Goal: Task Accomplishment & Management: Manage account settings

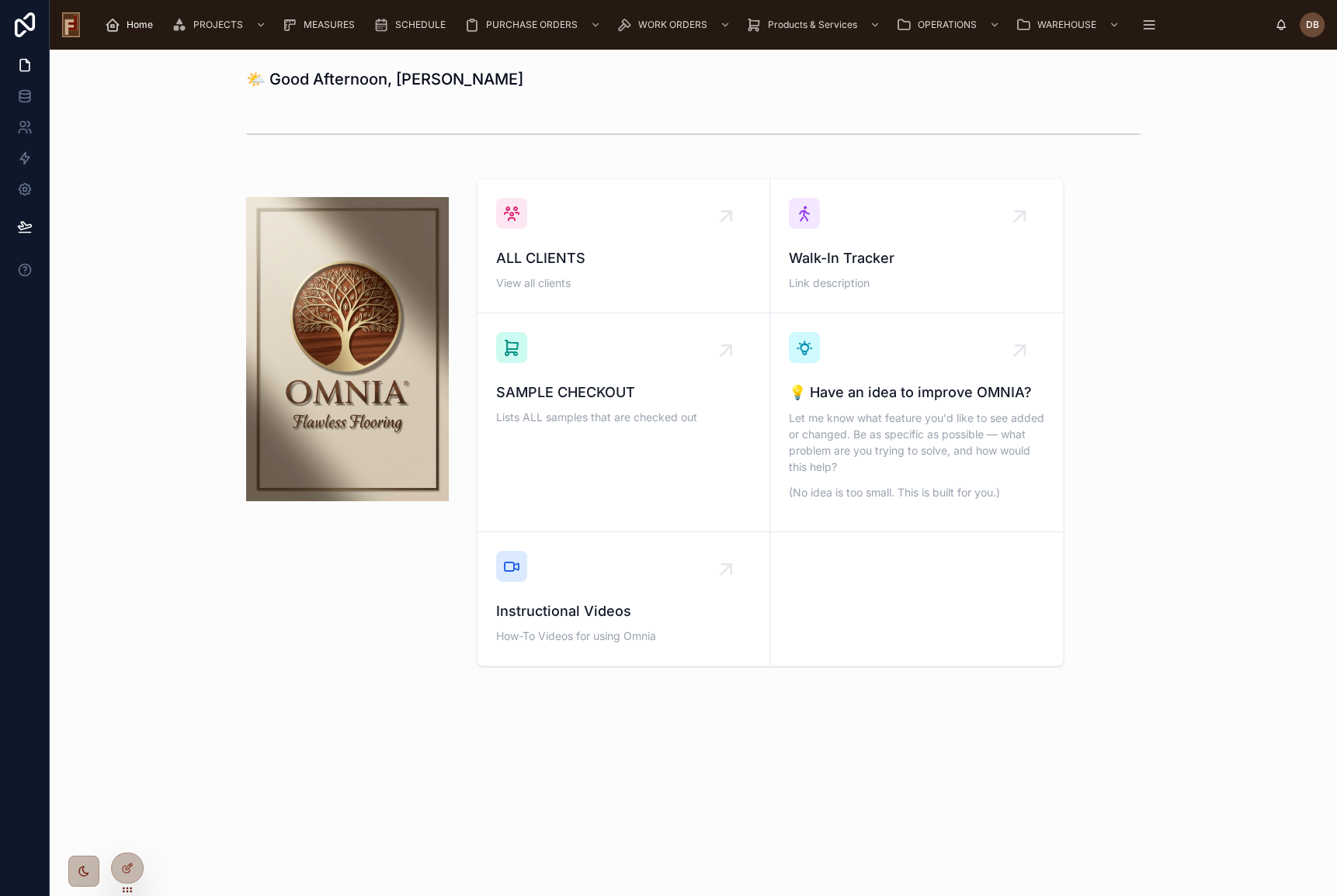
click at [343, 84] on h1 "🌤️ Good Afternoon, David Braunsdorf" at bounding box center [385, 79] width 277 height 22
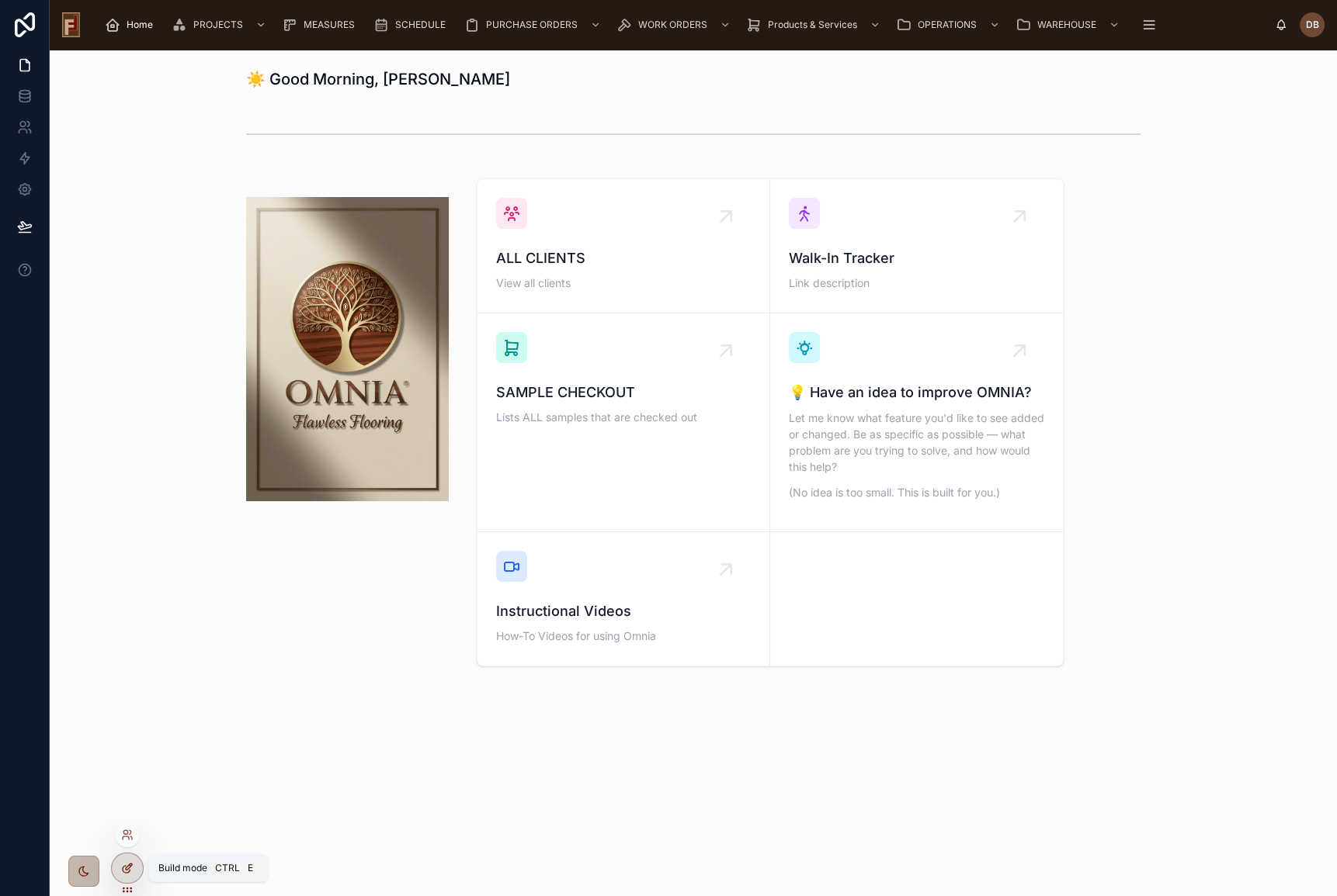
click at [130, 868] on icon at bounding box center [126, 868] width 12 height 12
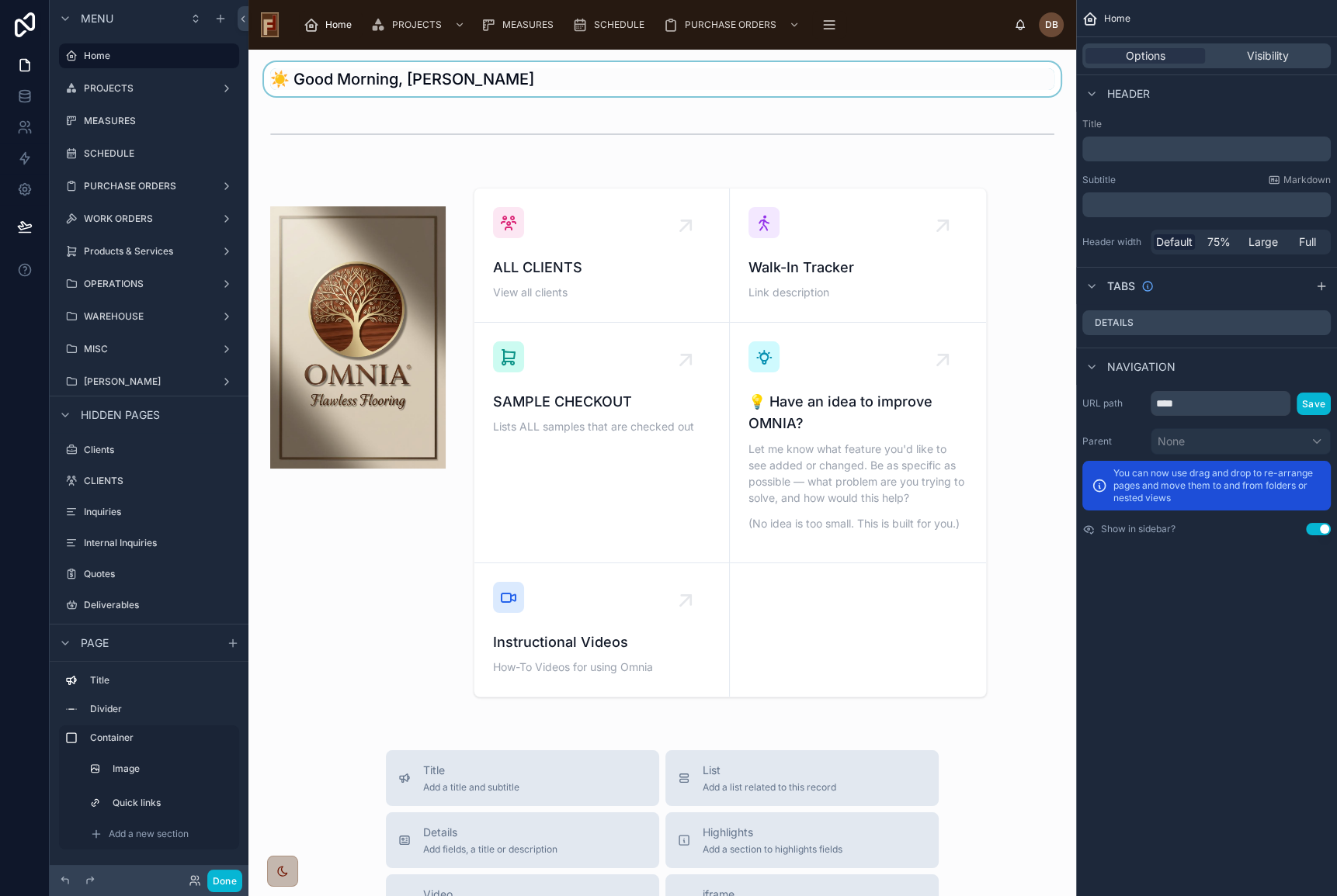
click at [535, 70] on div at bounding box center [662, 79] width 803 height 35
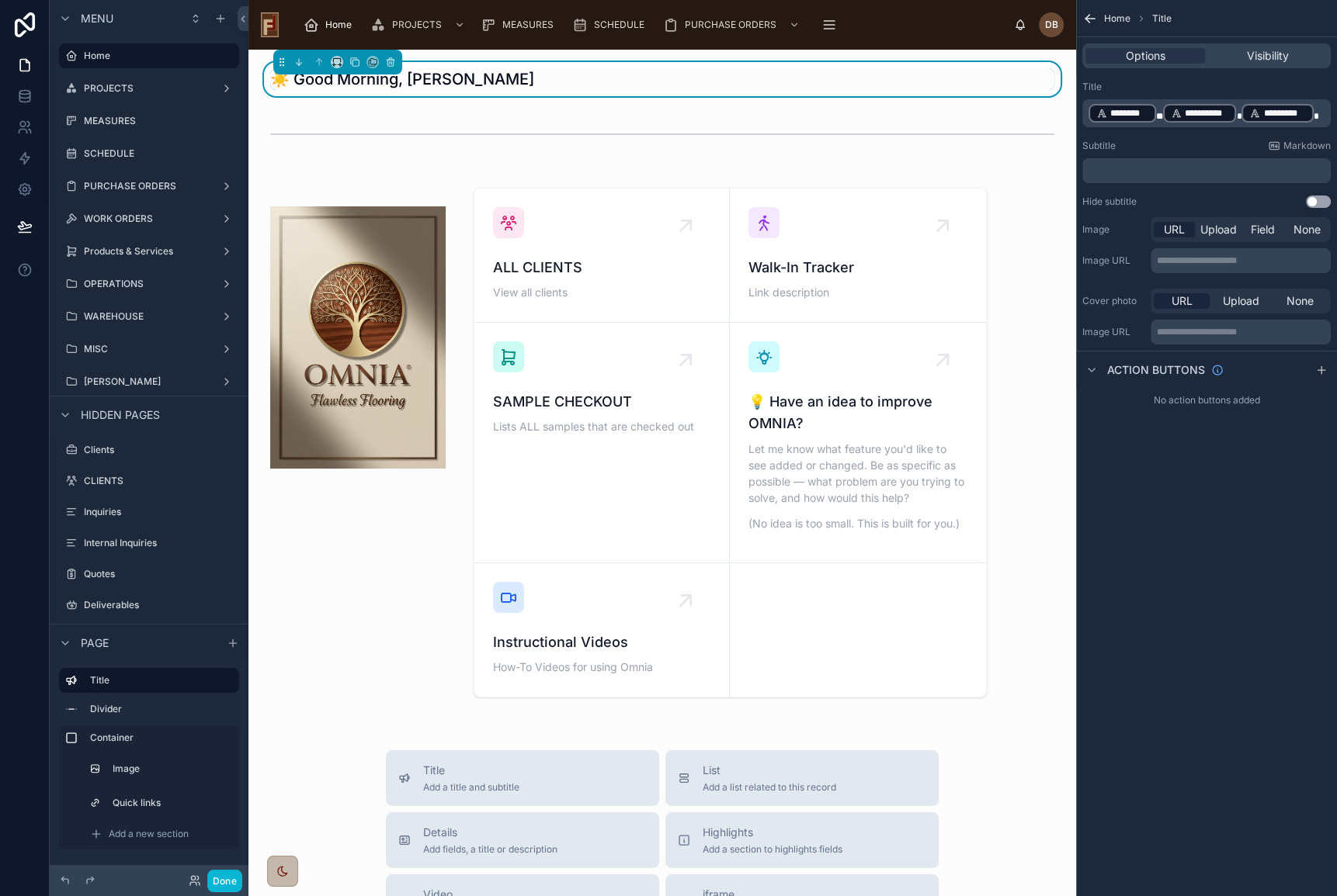
click at [1269, 111] on span "*********" at bounding box center [1285, 112] width 43 height 12
click at [22, 228] on icon at bounding box center [24, 225] width 13 height 7
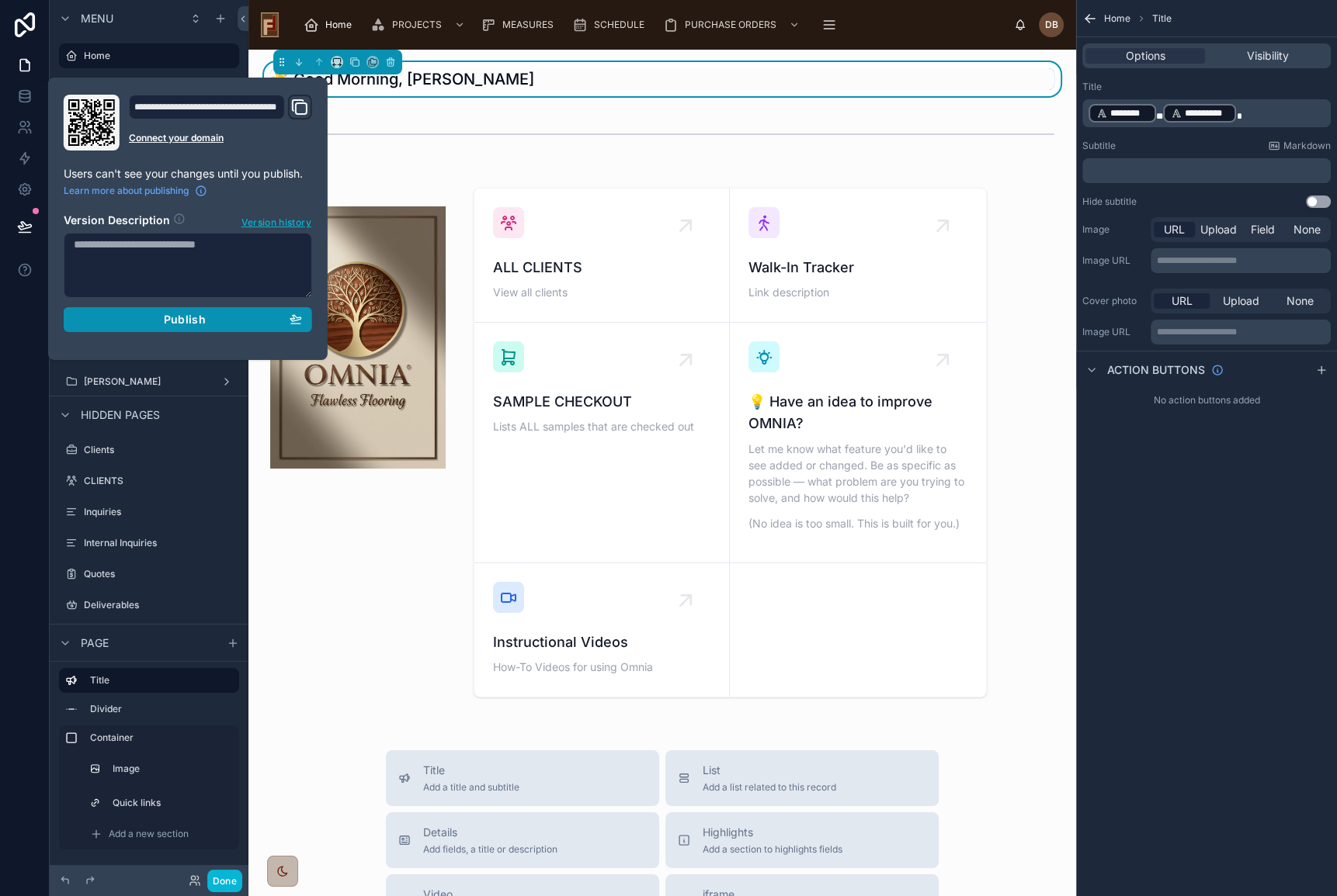
click at [184, 313] on span "Publish" at bounding box center [184, 319] width 42 height 14
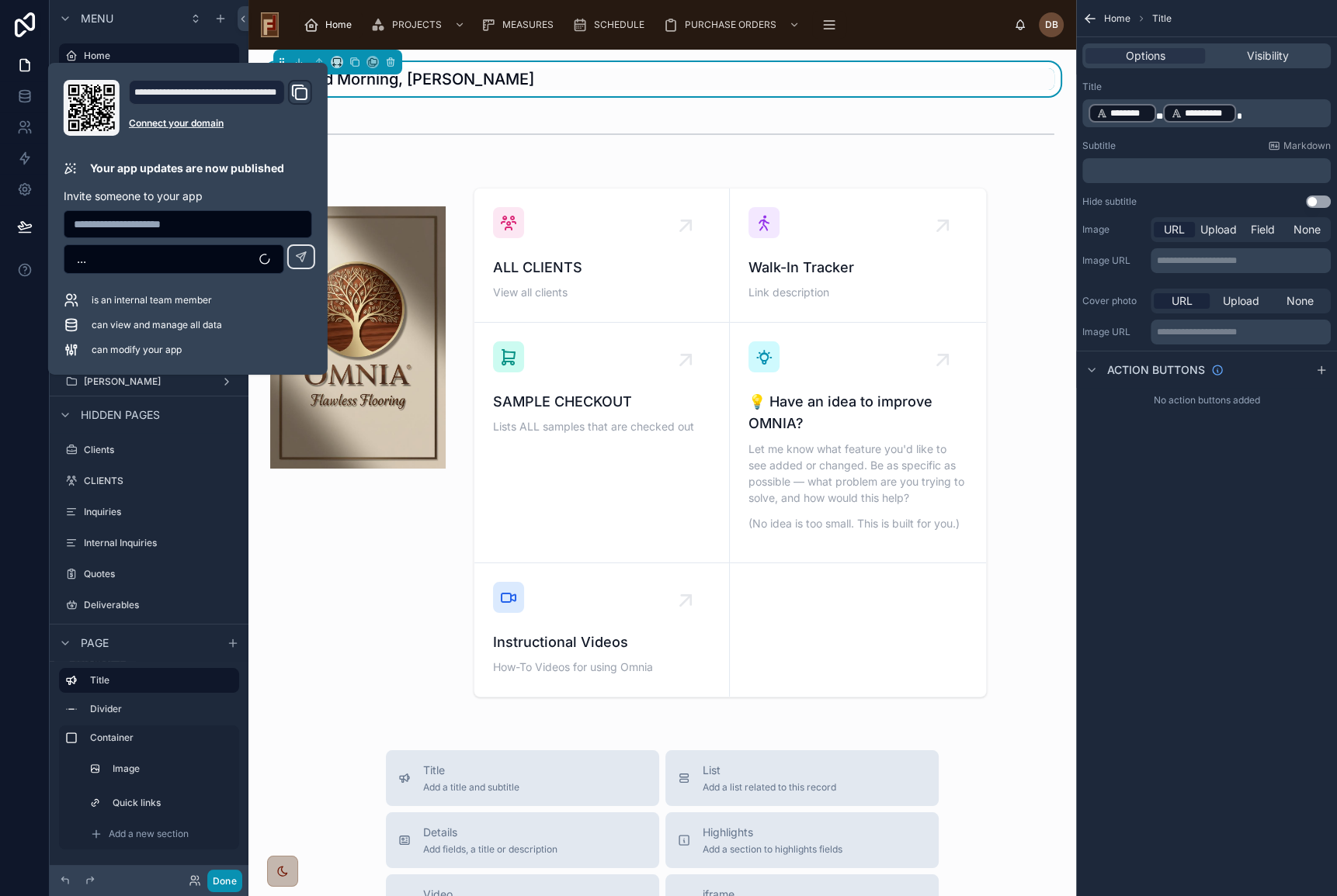
click at [228, 876] on button "Done" at bounding box center [224, 881] width 35 height 22
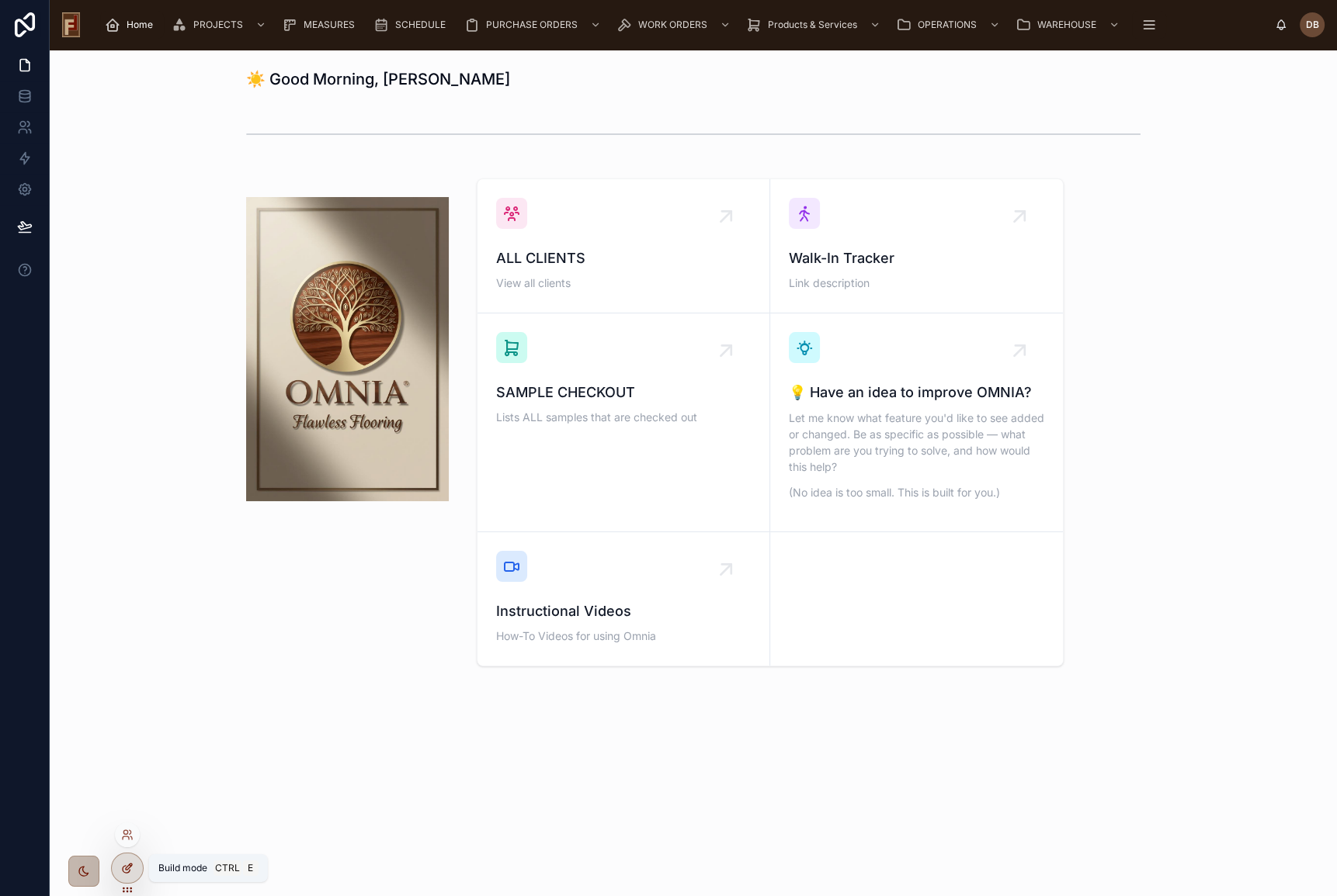
click at [129, 863] on icon at bounding box center [128, 866] width 7 height 7
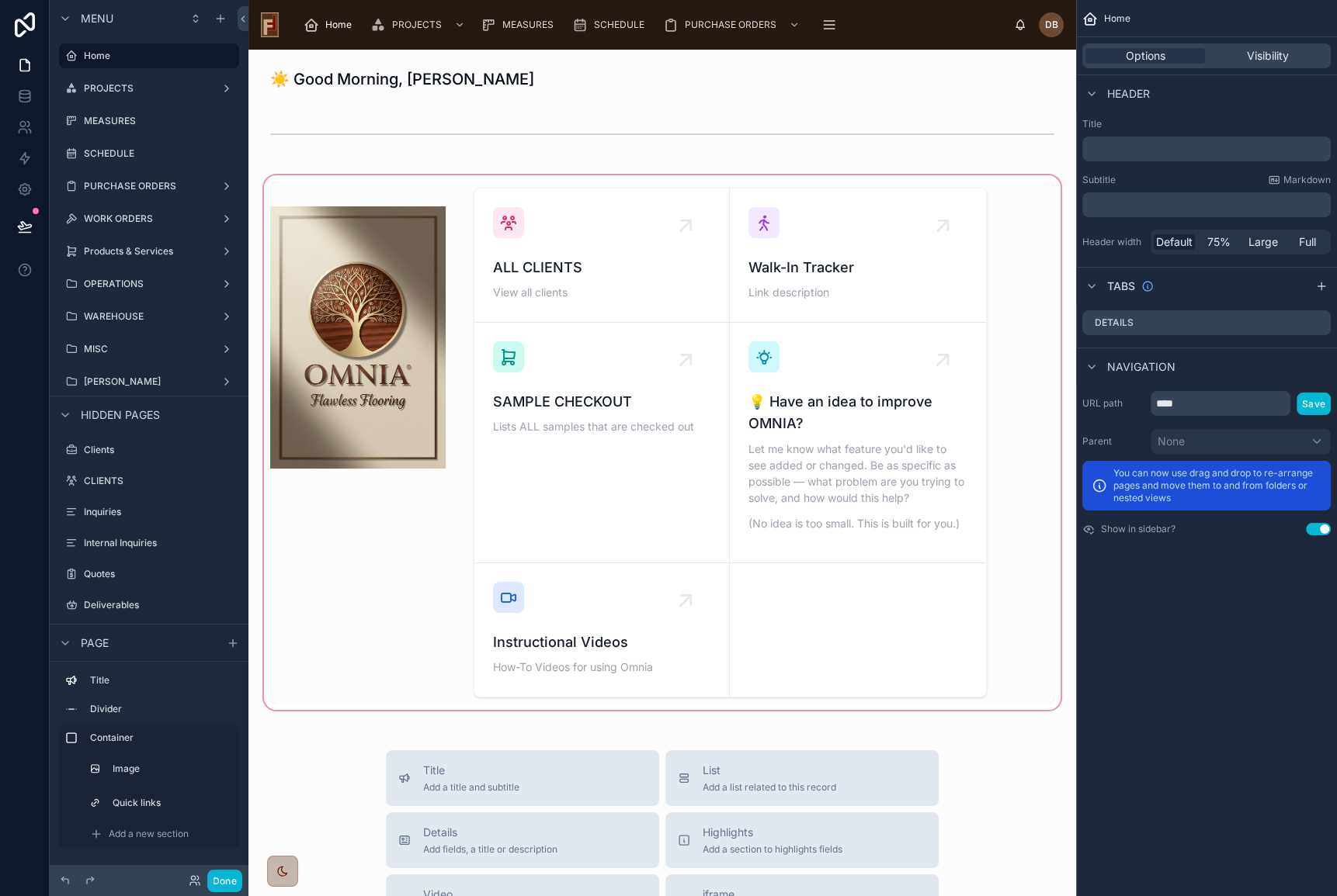
click at [652, 276] on div at bounding box center [662, 442] width 803 height 541
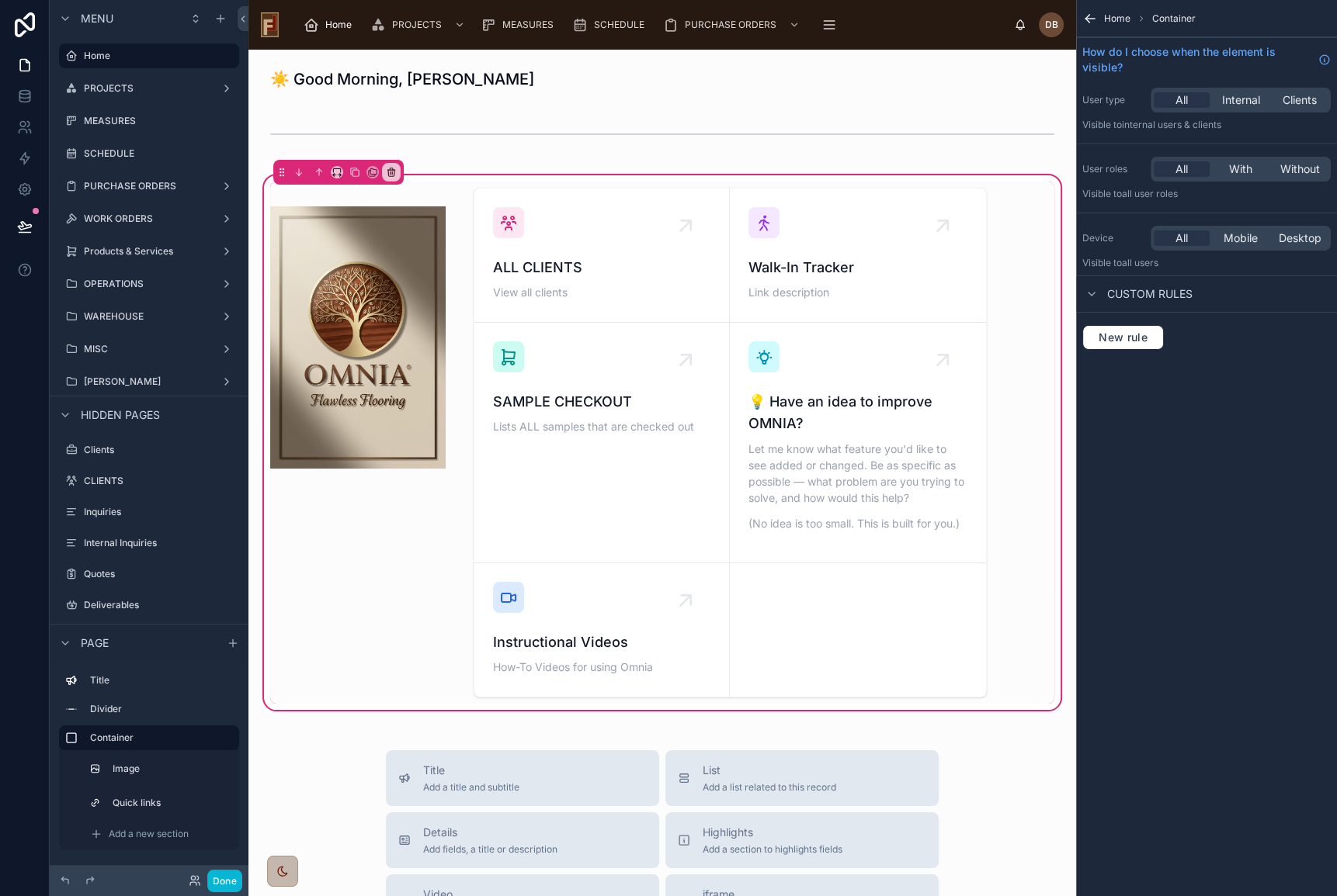
click at [1118, 20] on span "Home" at bounding box center [1117, 18] width 26 height 12
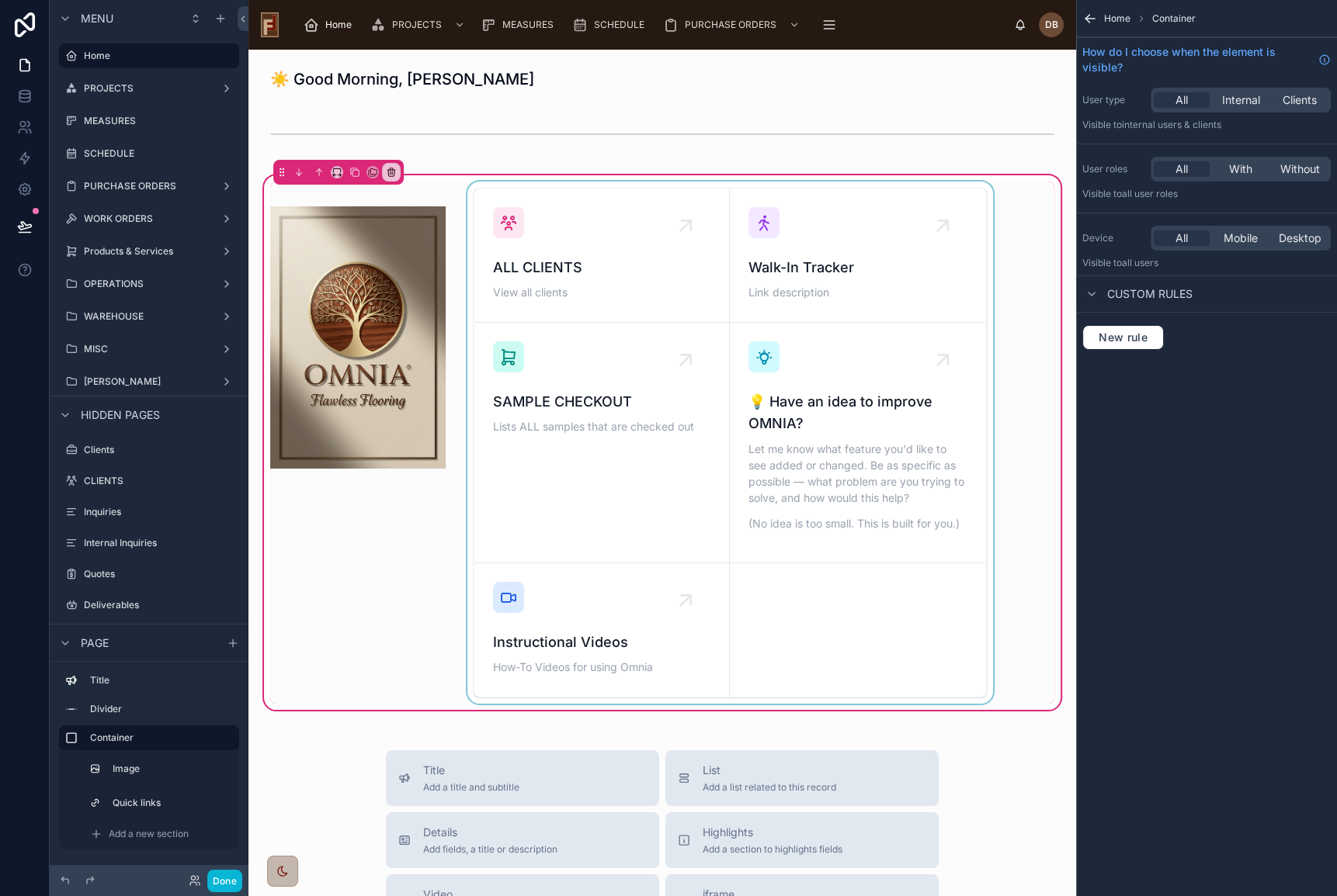
click at [748, 289] on div at bounding box center [730, 442] width 531 height 522
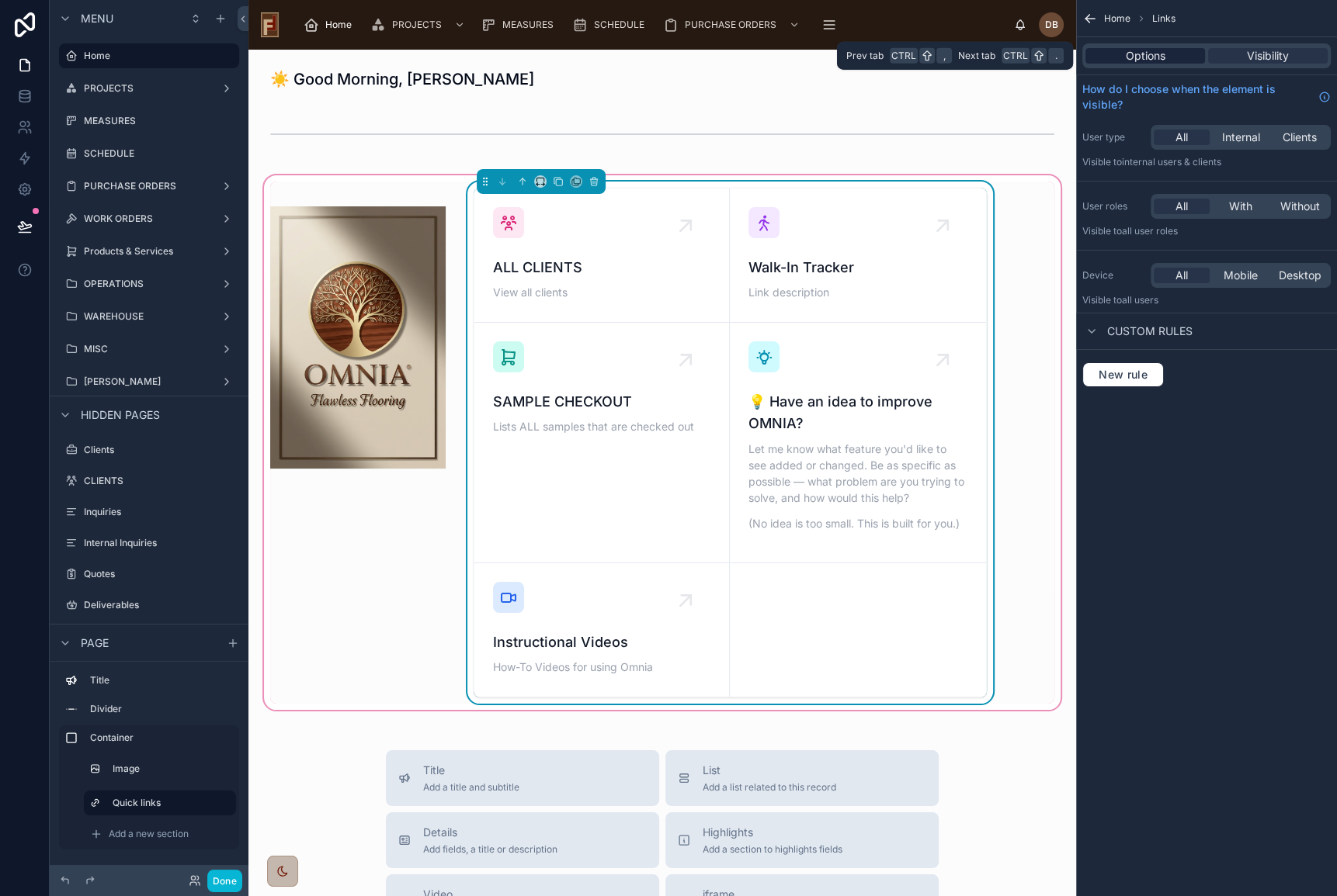
click at [1136, 52] on span "Options" at bounding box center [1145, 55] width 39 height 16
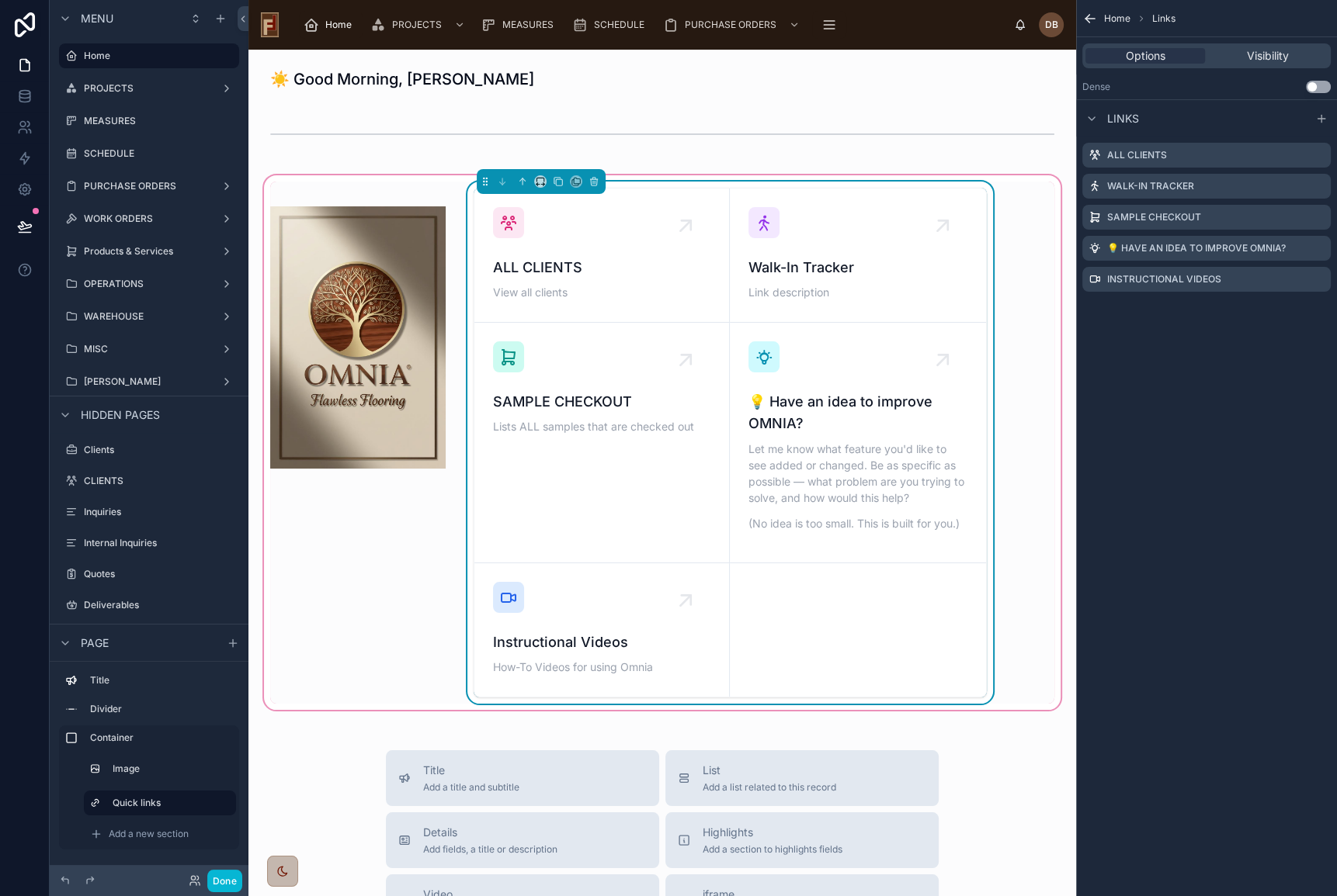
click at [1318, 84] on button "Use setting" at bounding box center [1317, 86] width 25 height 12
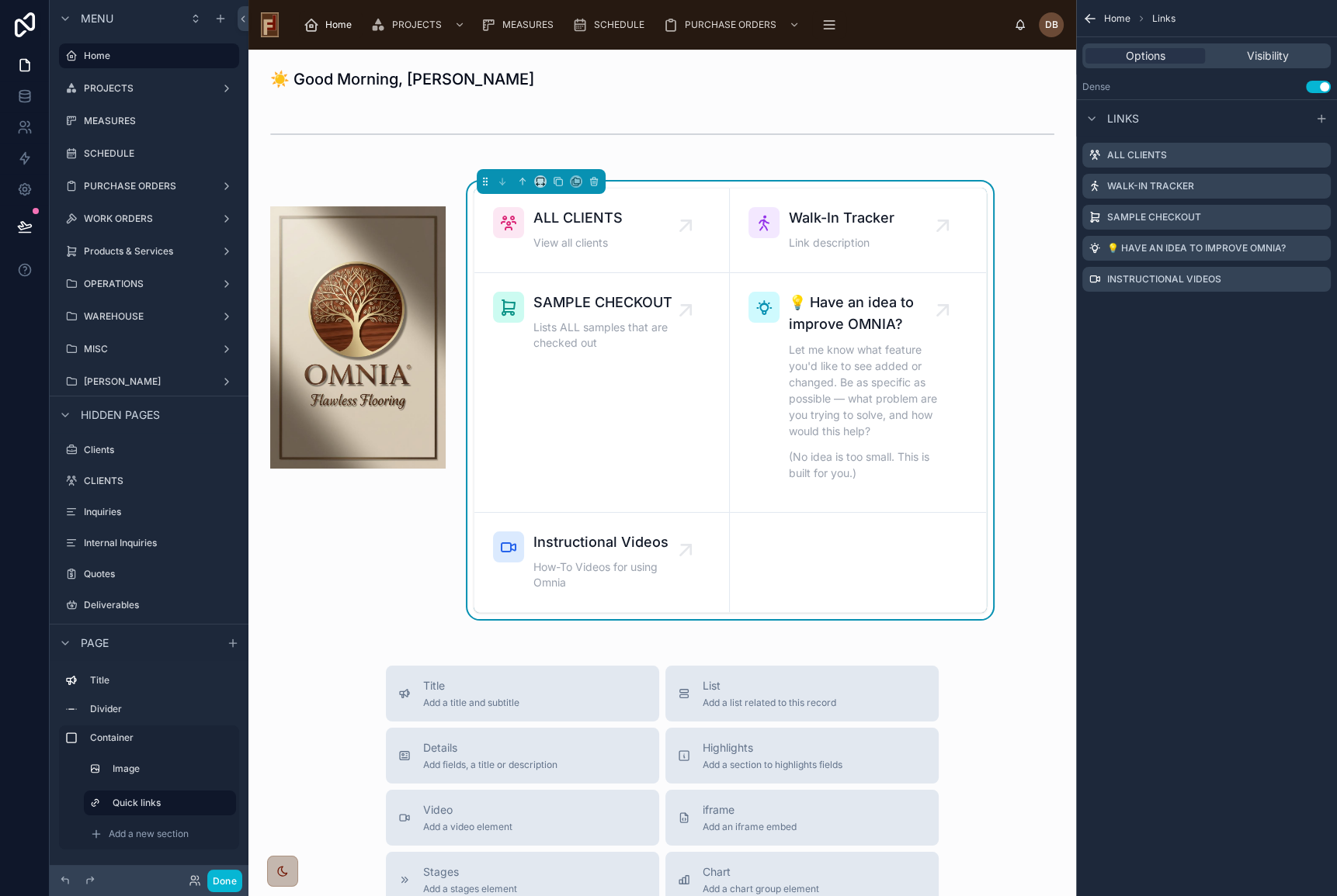
click at [1318, 84] on button "Use setting" at bounding box center [1317, 86] width 25 height 12
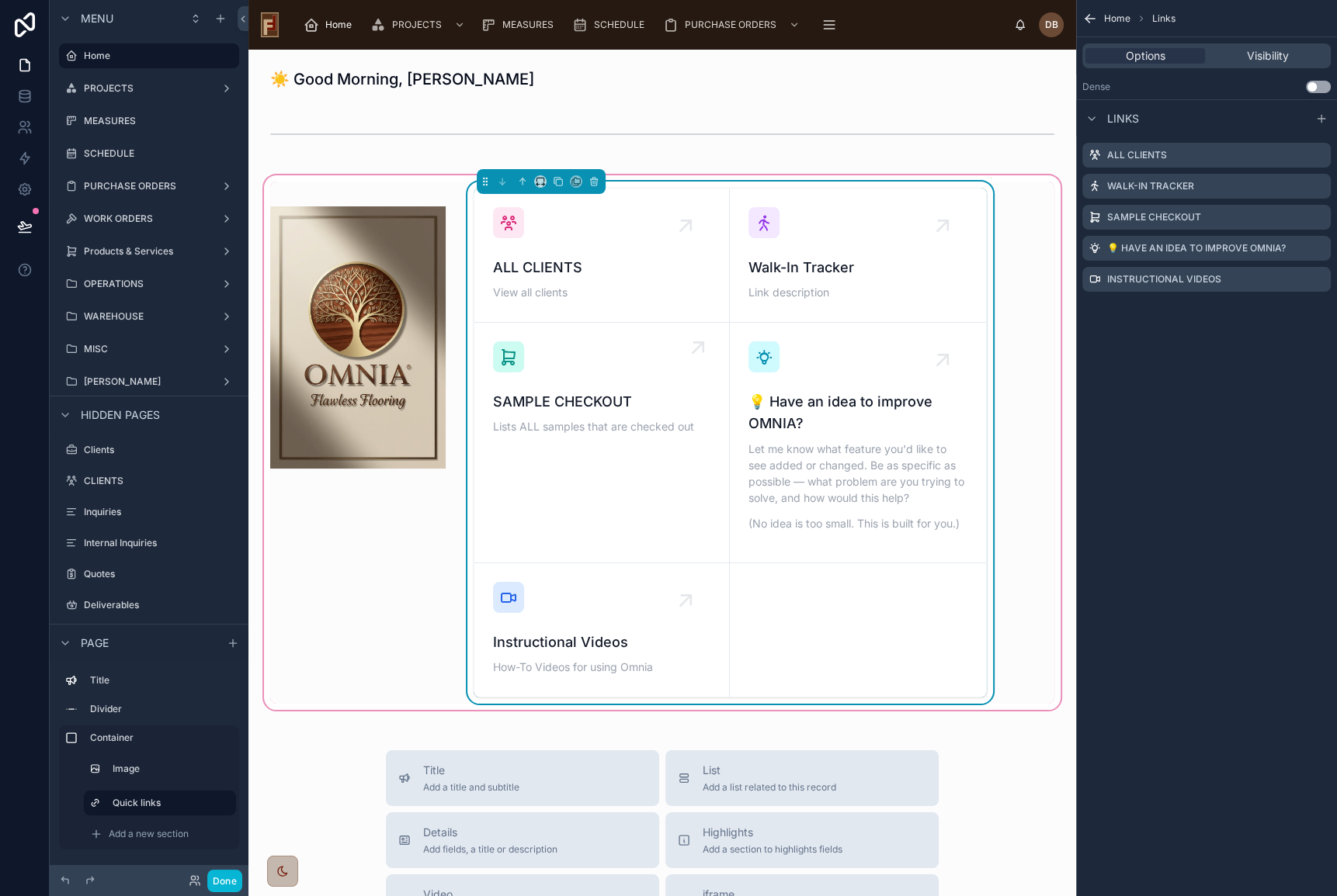
click at [657, 471] on link "SAMPLE CHECKOUT Lists ALL samples that are checked out" at bounding box center [603, 442] width 256 height 240
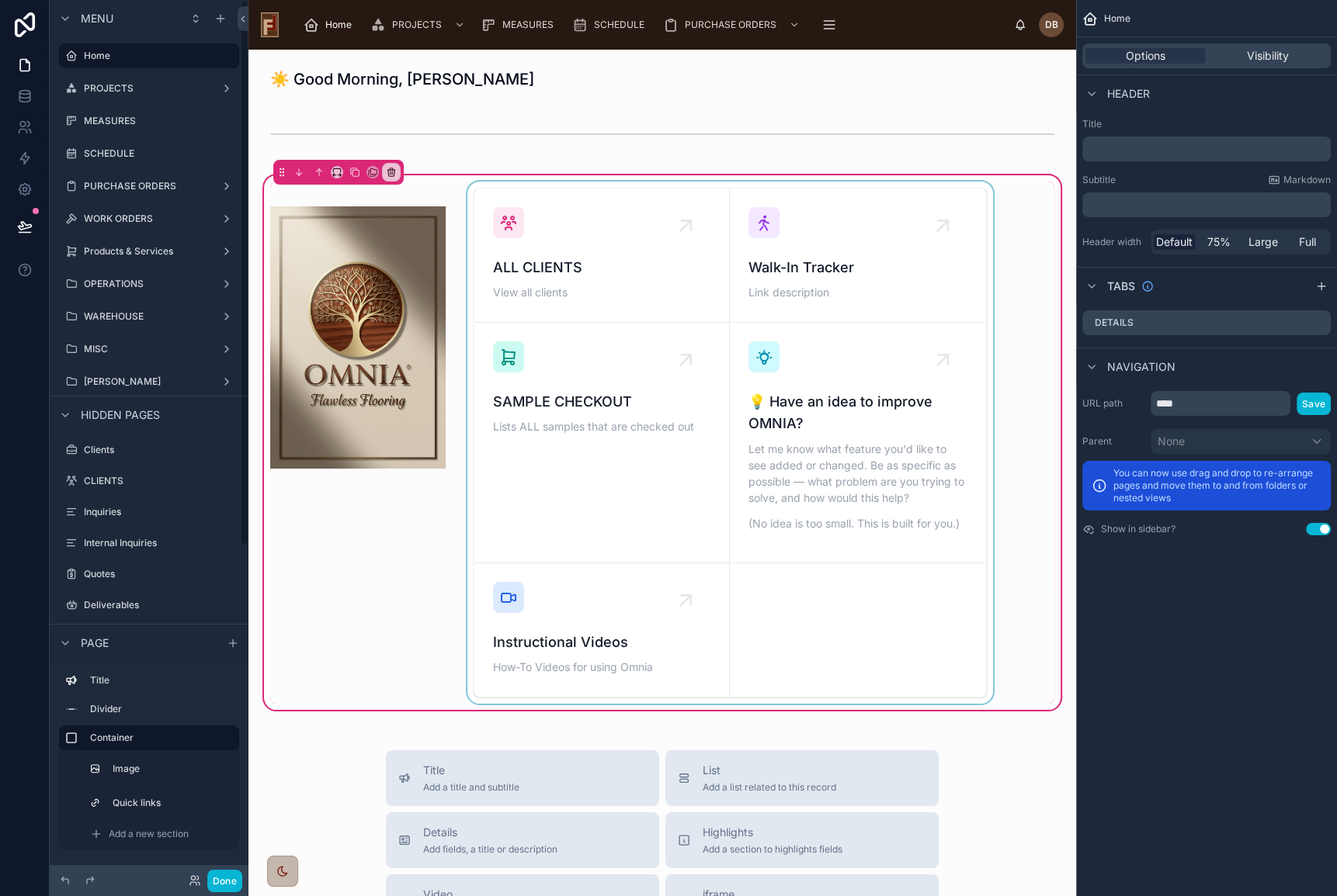
click at [657, 303] on div at bounding box center [730, 442] width 531 height 522
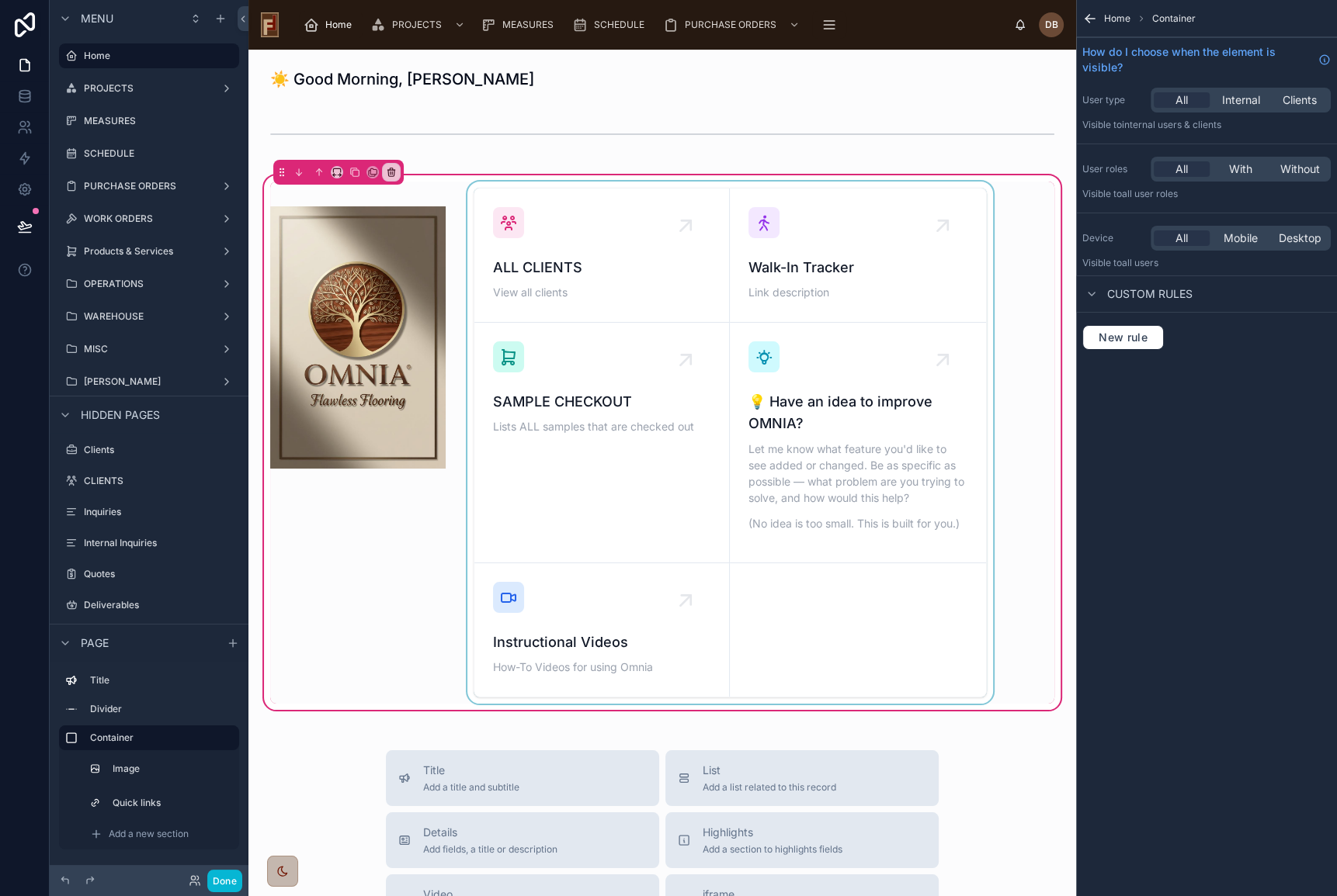
click at [639, 236] on div at bounding box center [730, 442] width 531 height 522
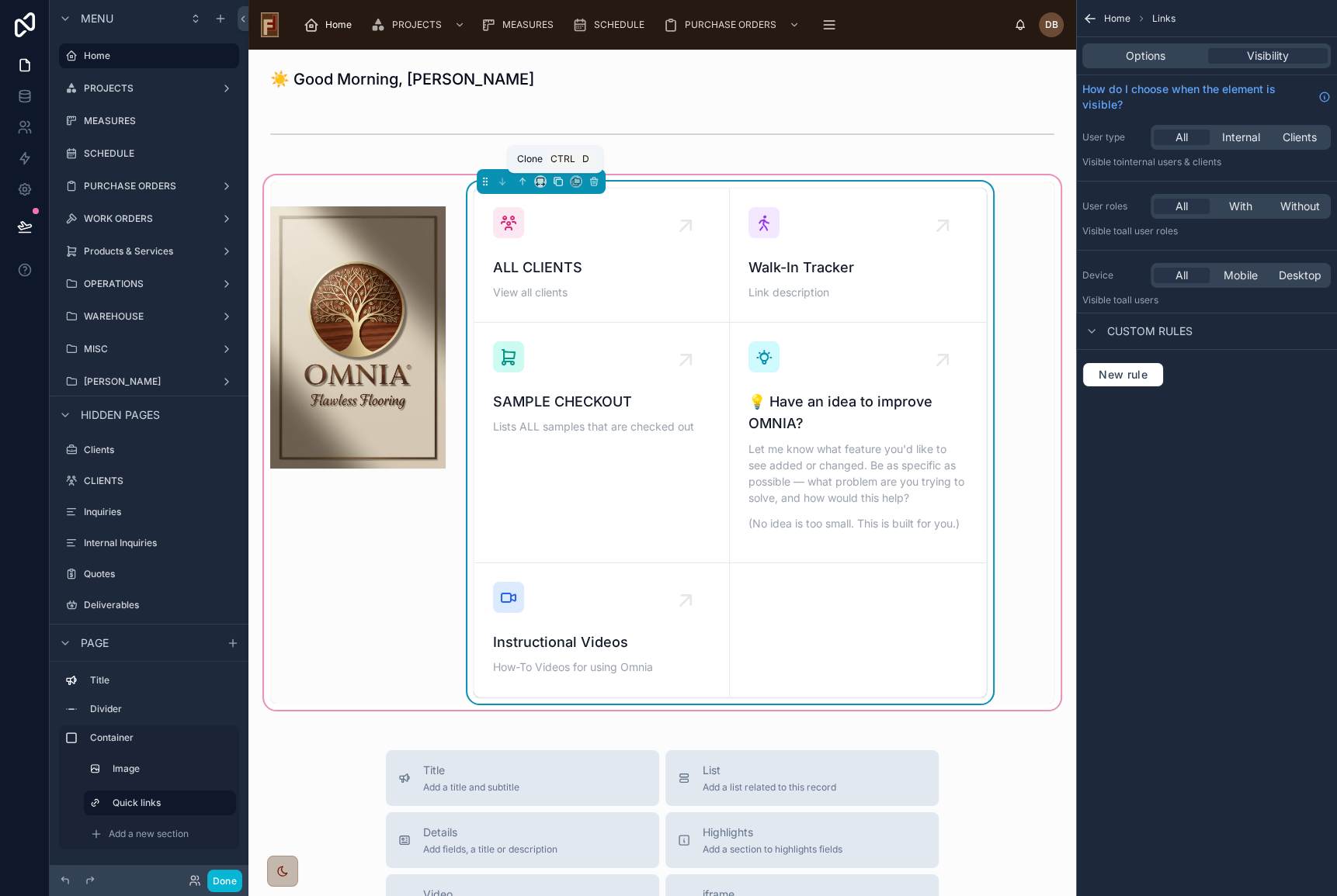
click at [553, 181] on icon at bounding box center [559, 181] width 11 height 11
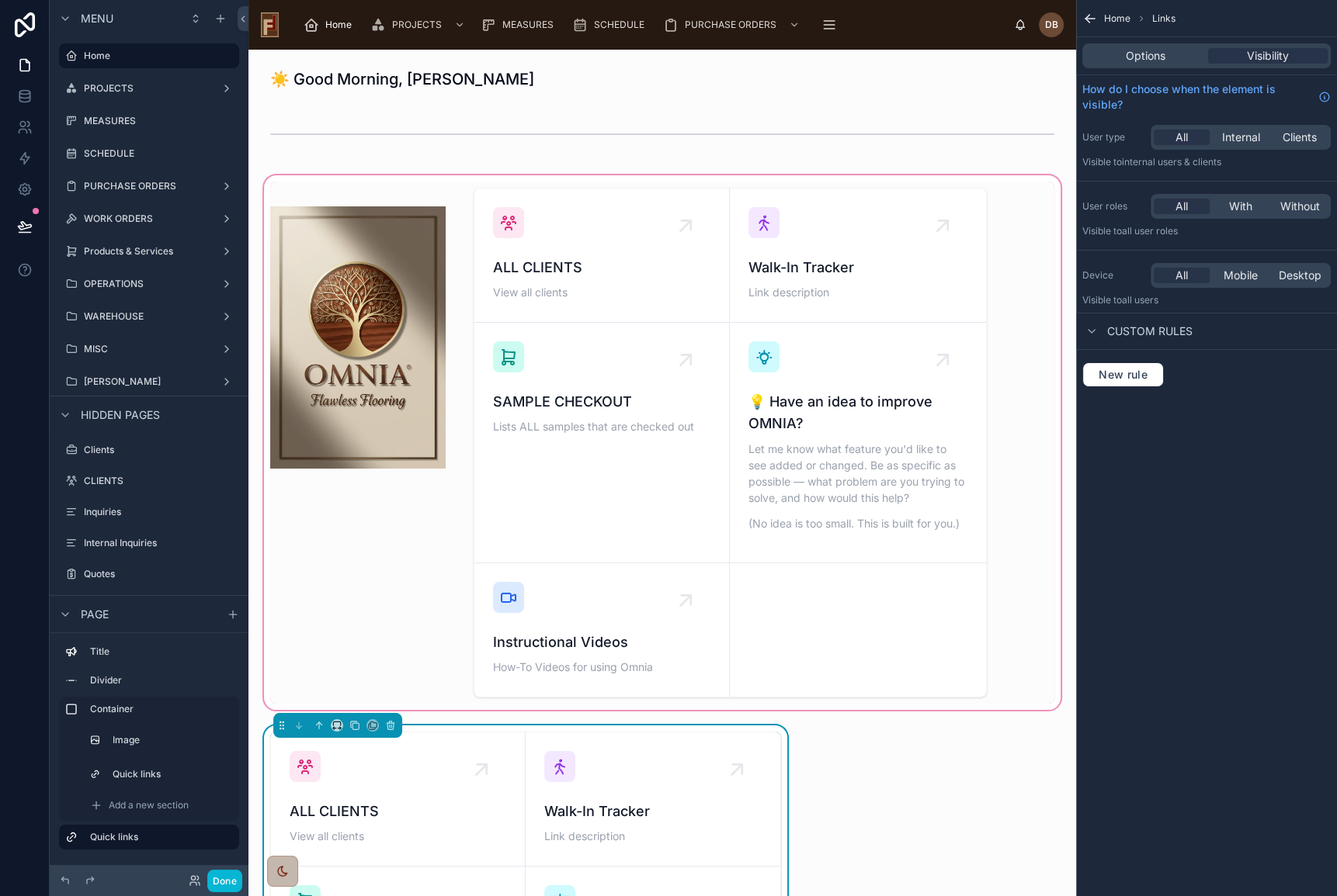
scroll to position [282, 0]
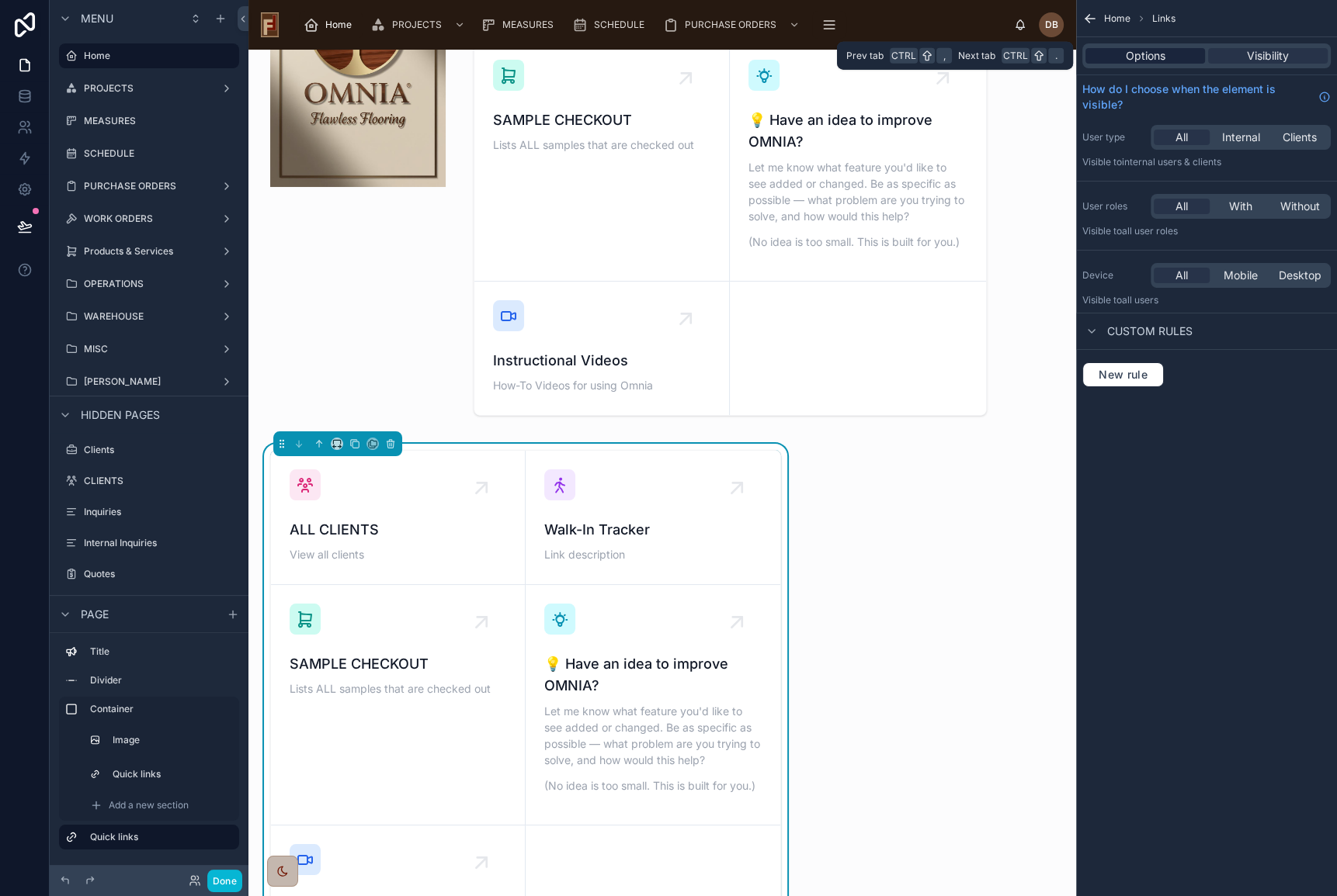
click at [1137, 58] on span "Options" at bounding box center [1145, 55] width 39 height 16
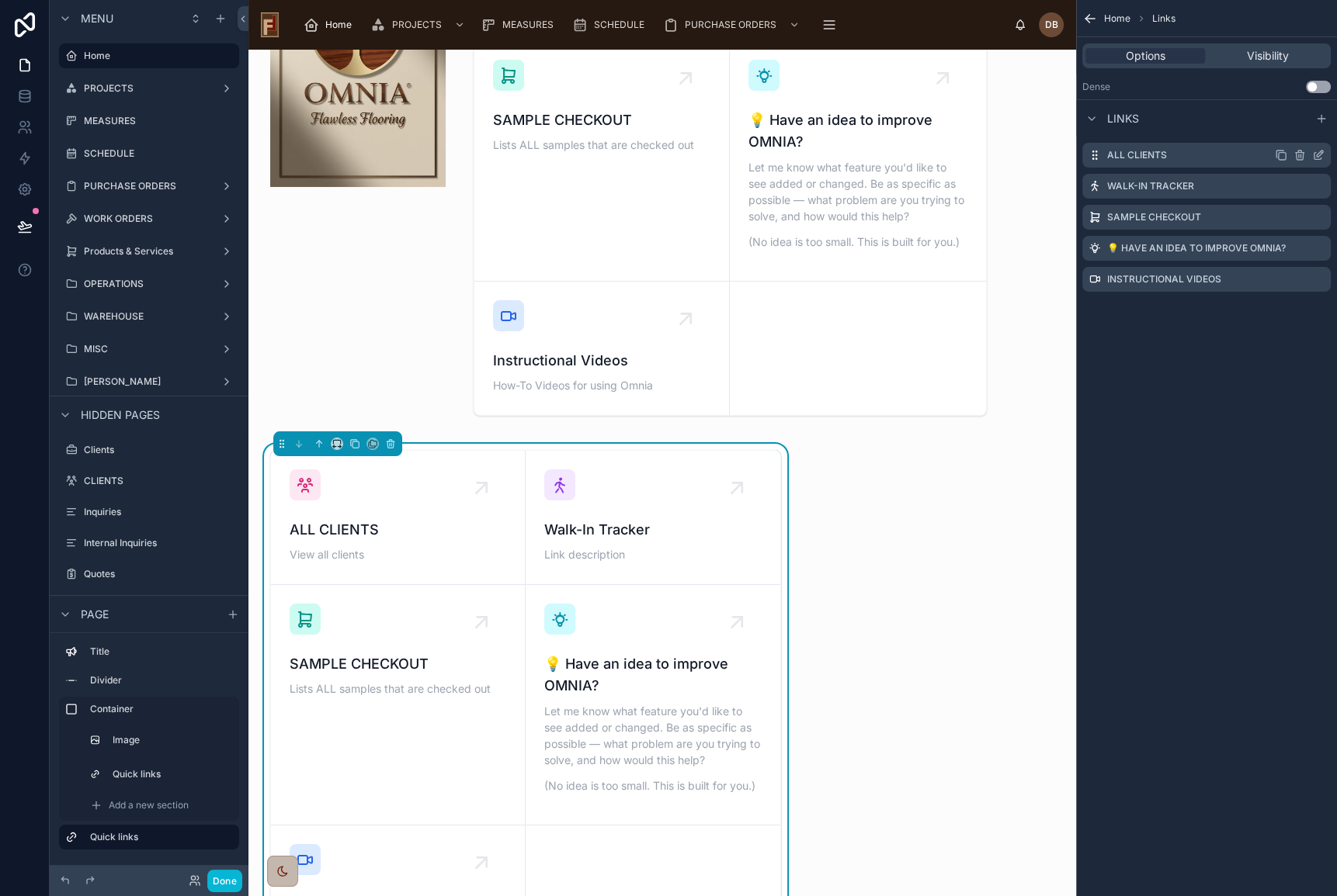
click at [1301, 155] on icon "scrollable content" at bounding box center [1301, 155] width 0 height 3
click at [1290, 125] on icon at bounding box center [1292, 130] width 12 height 12
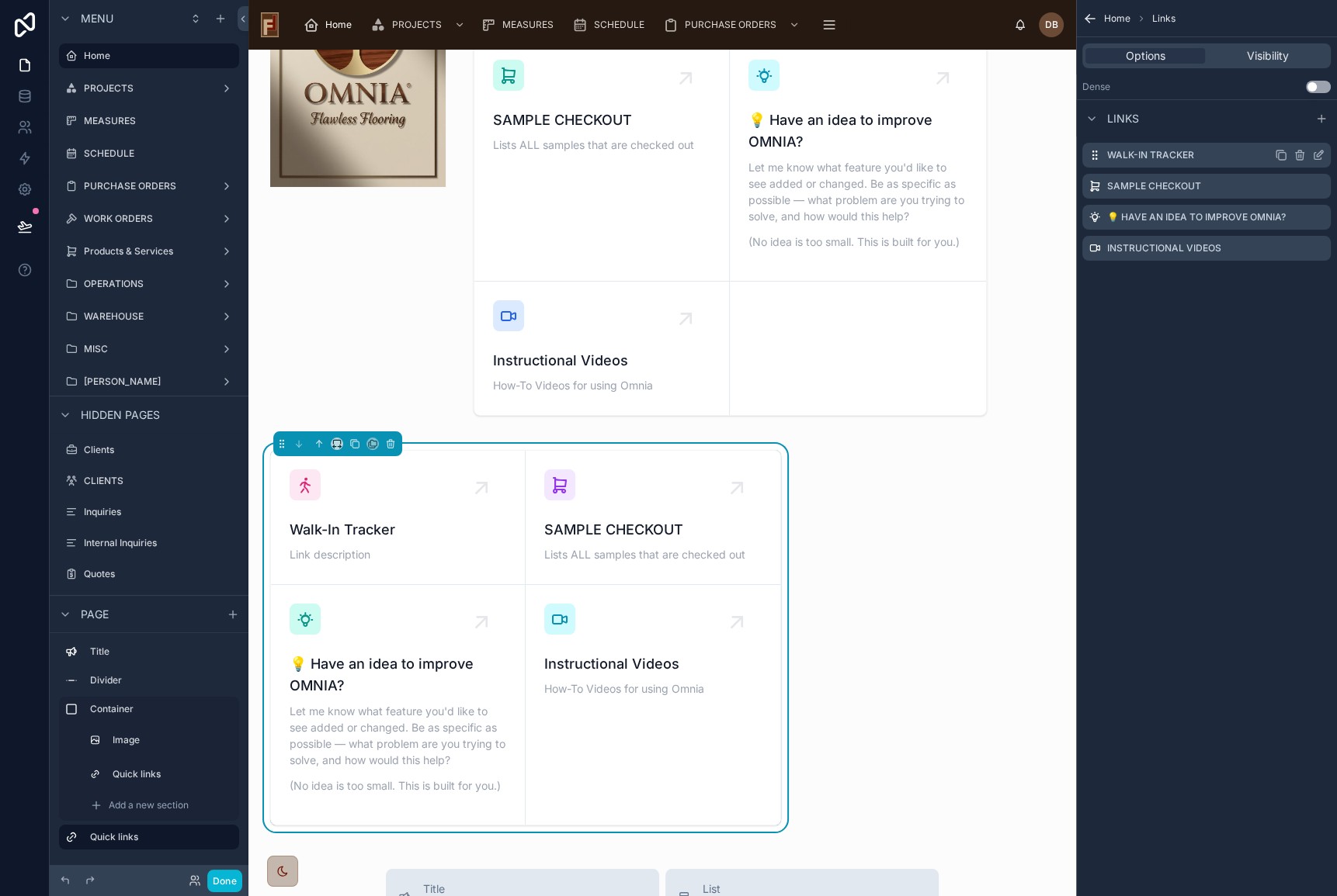
click at [1297, 153] on icon "scrollable content" at bounding box center [1299, 154] width 12 height 12
click at [1291, 131] on icon at bounding box center [1291, 131] width 0 height 3
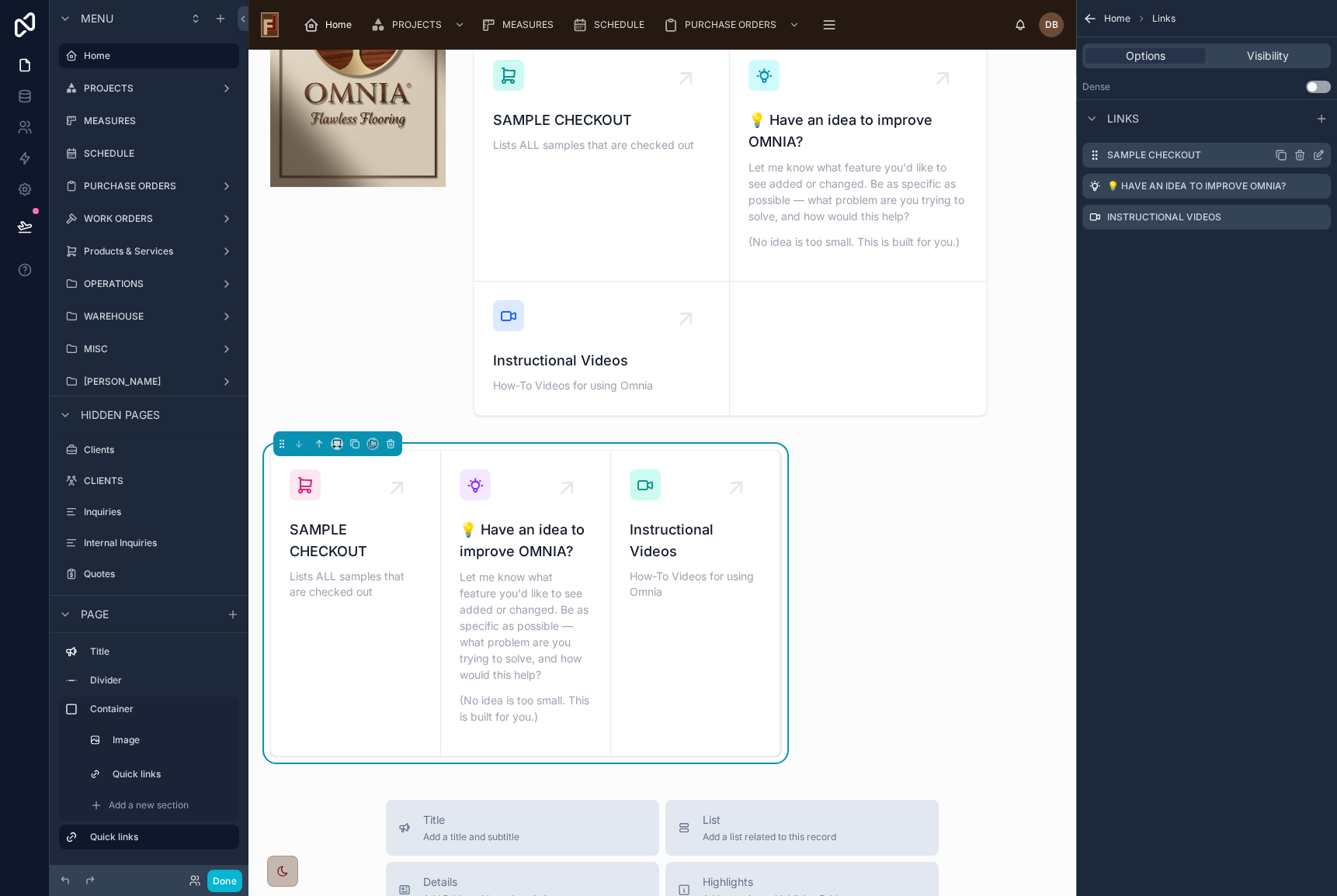
click at [1295, 155] on icon "scrollable content" at bounding box center [1299, 154] width 12 height 12
click at [1291, 127] on icon at bounding box center [1292, 126] width 3 height 2
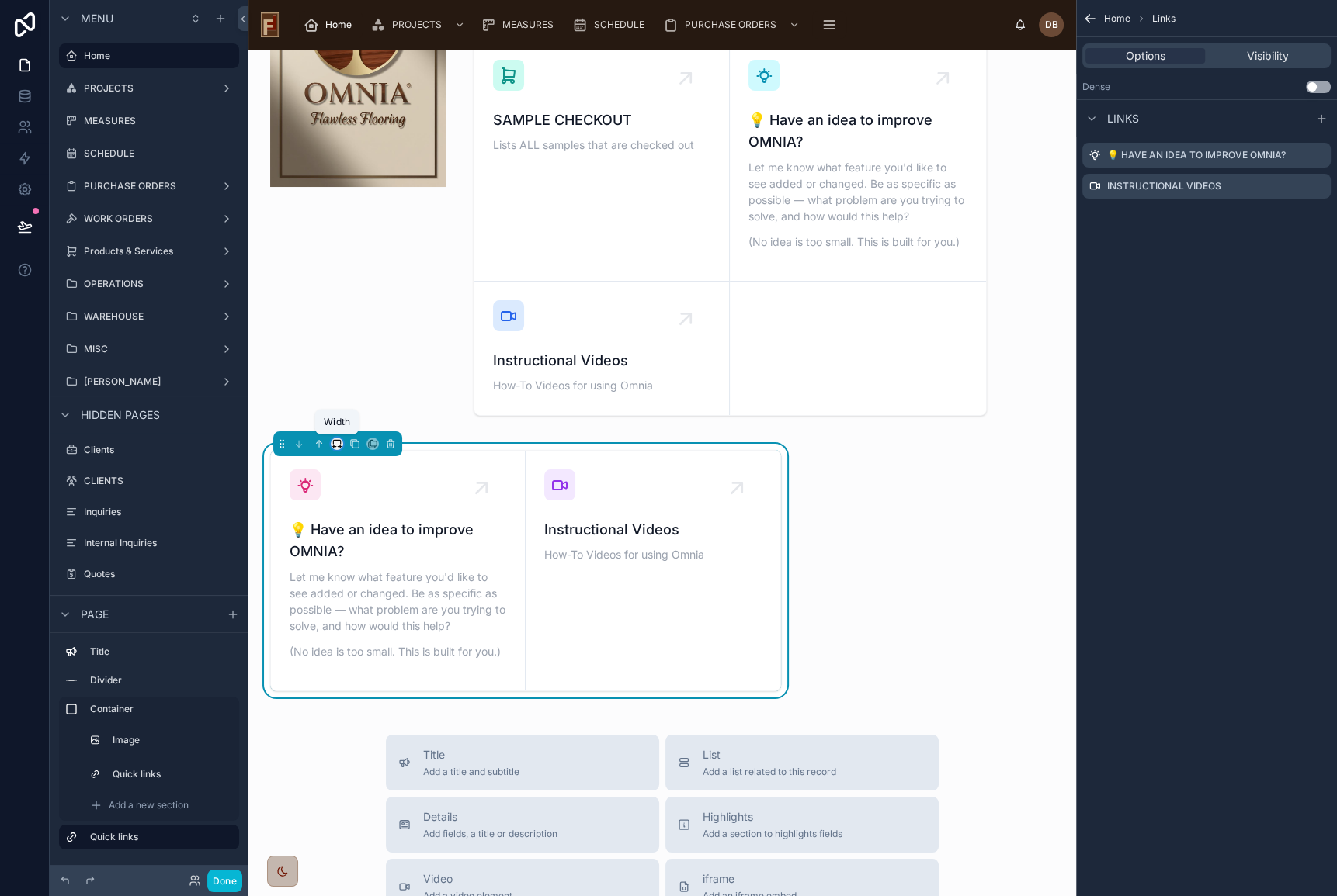
click at [336, 444] on icon at bounding box center [337, 444] width 11 height 11
click at [374, 473] on span "Default" at bounding box center [361, 471] width 36 height 19
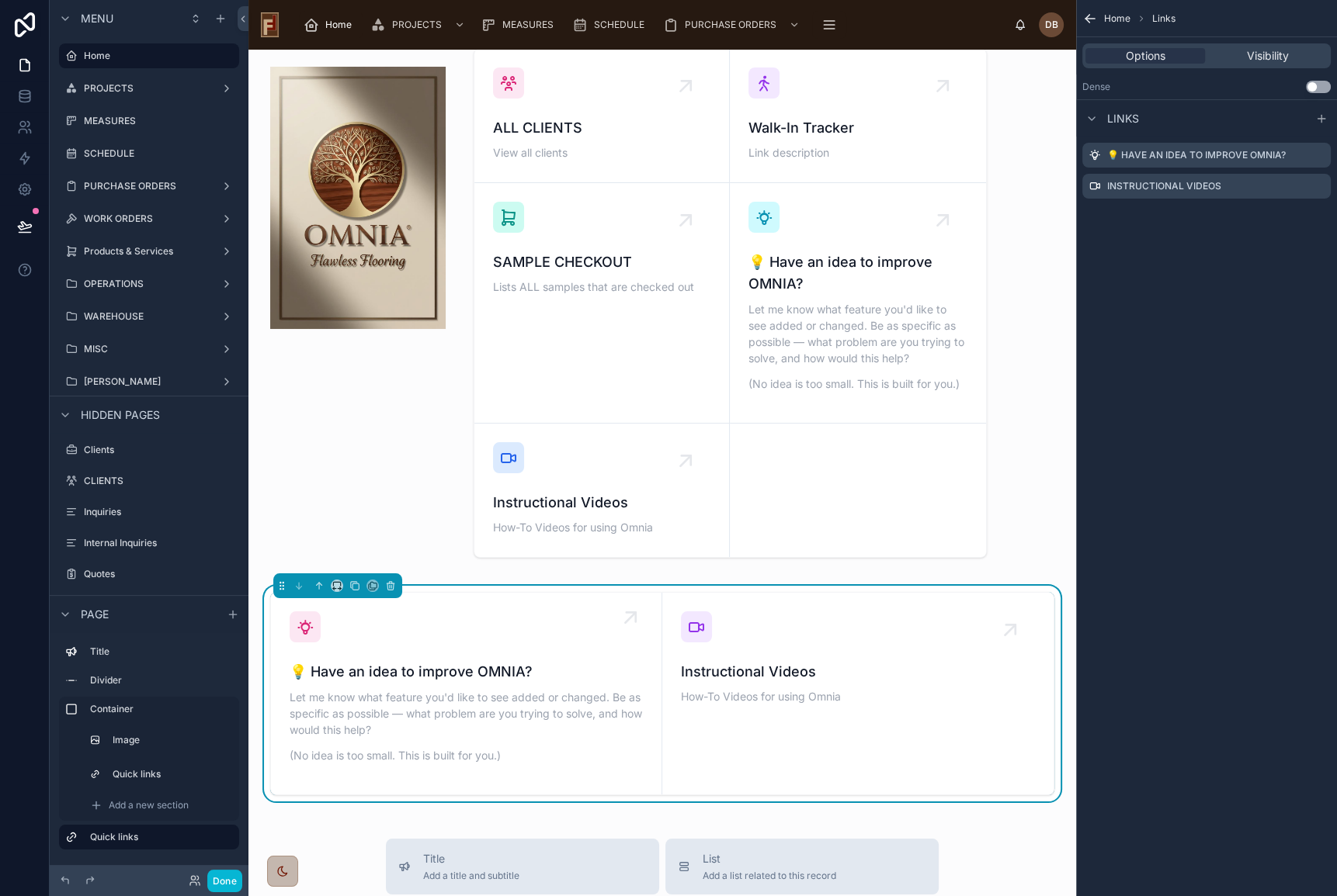
scroll to position [70, 0]
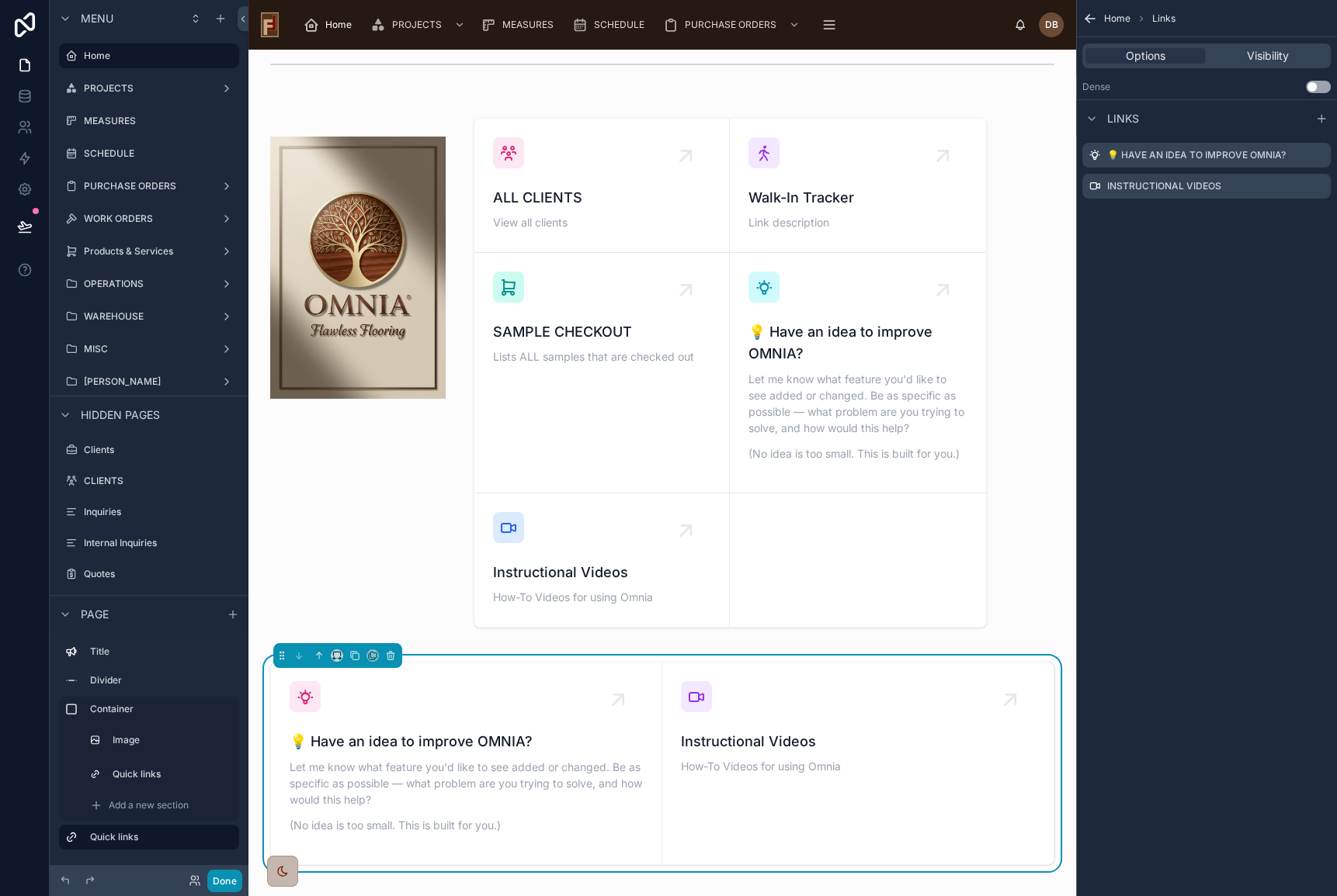
click at [221, 875] on button "Done" at bounding box center [224, 881] width 35 height 22
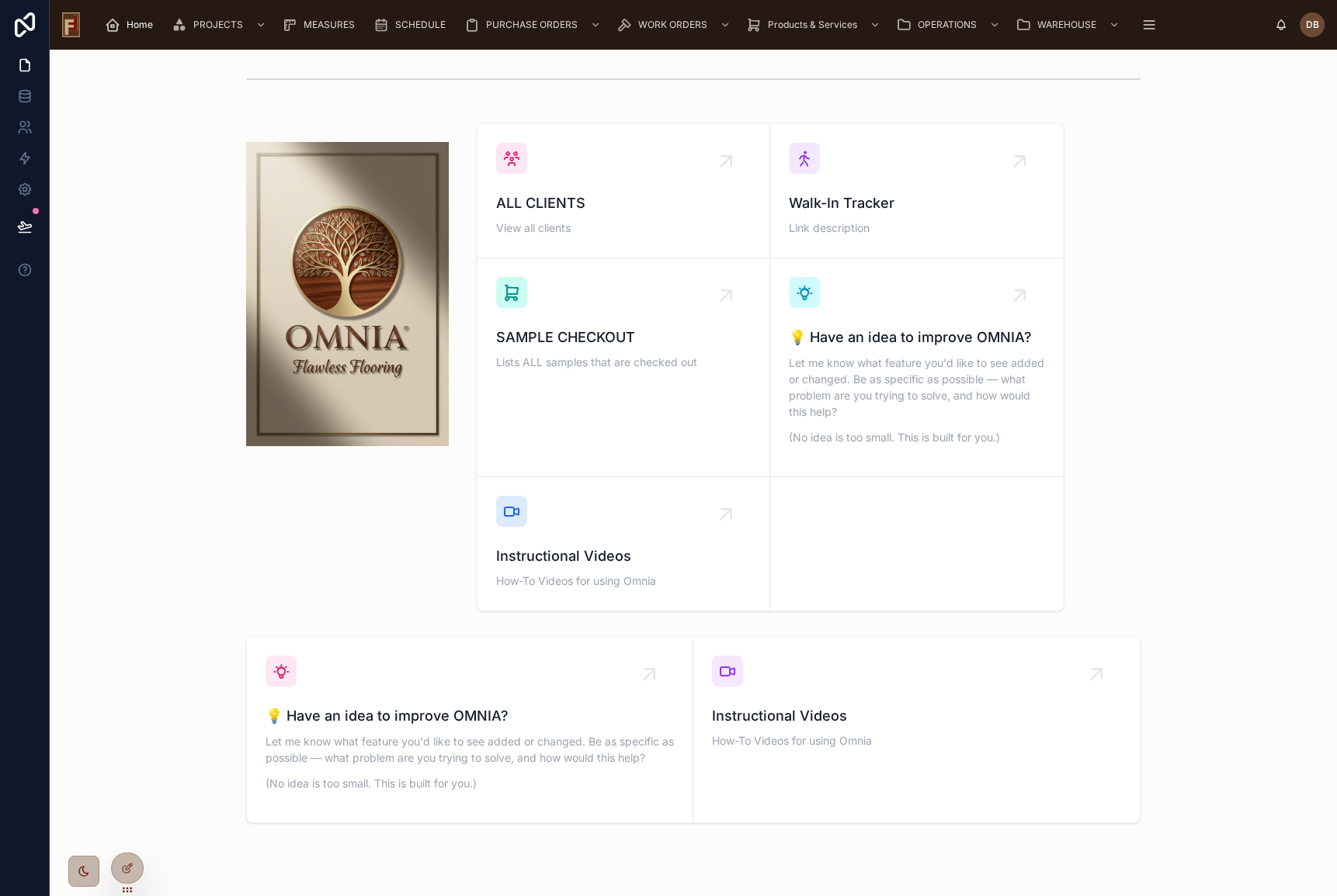
scroll to position [0, 0]
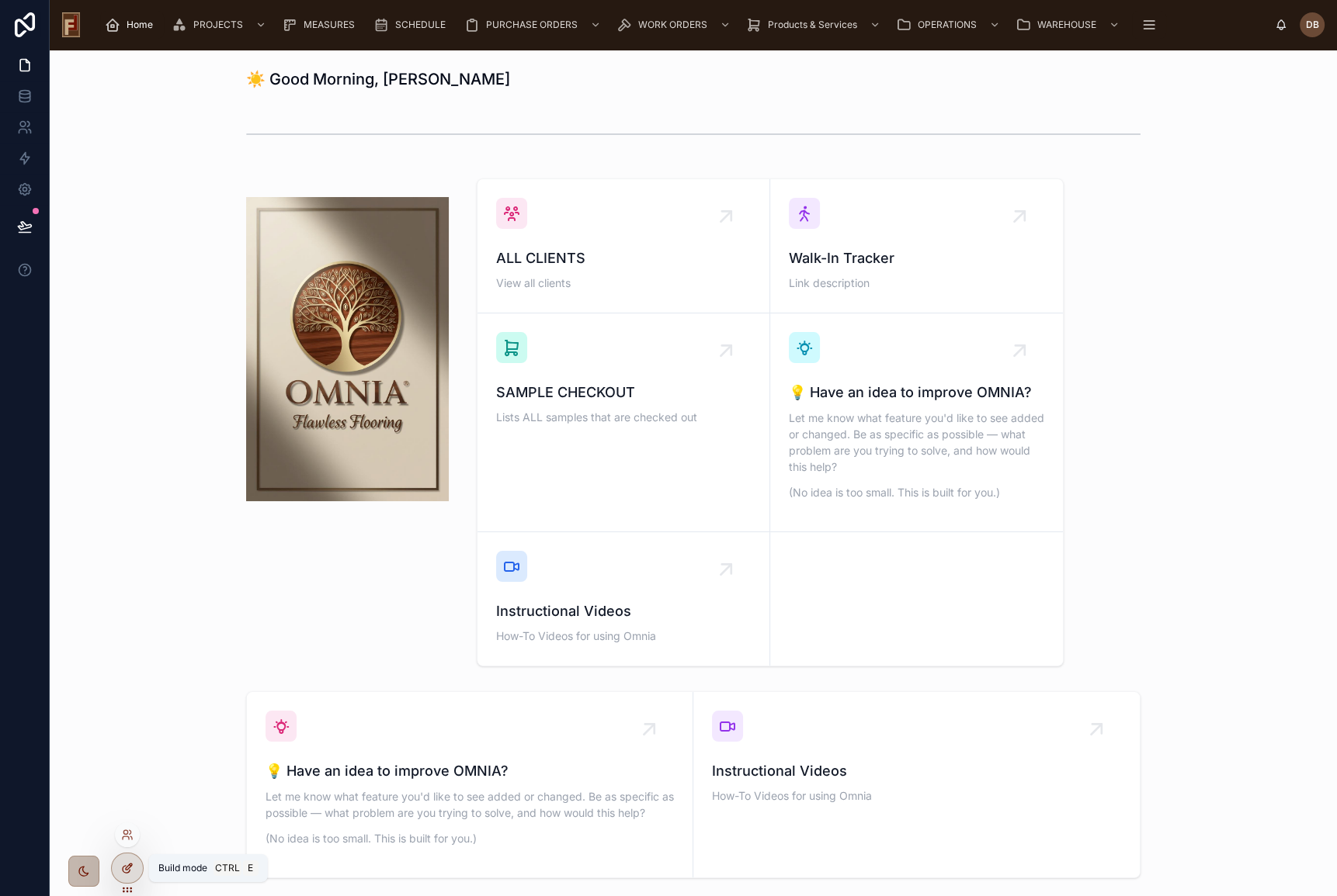
click at [127, 867] on icon at bounding box center [128, 866] width 7 height 7
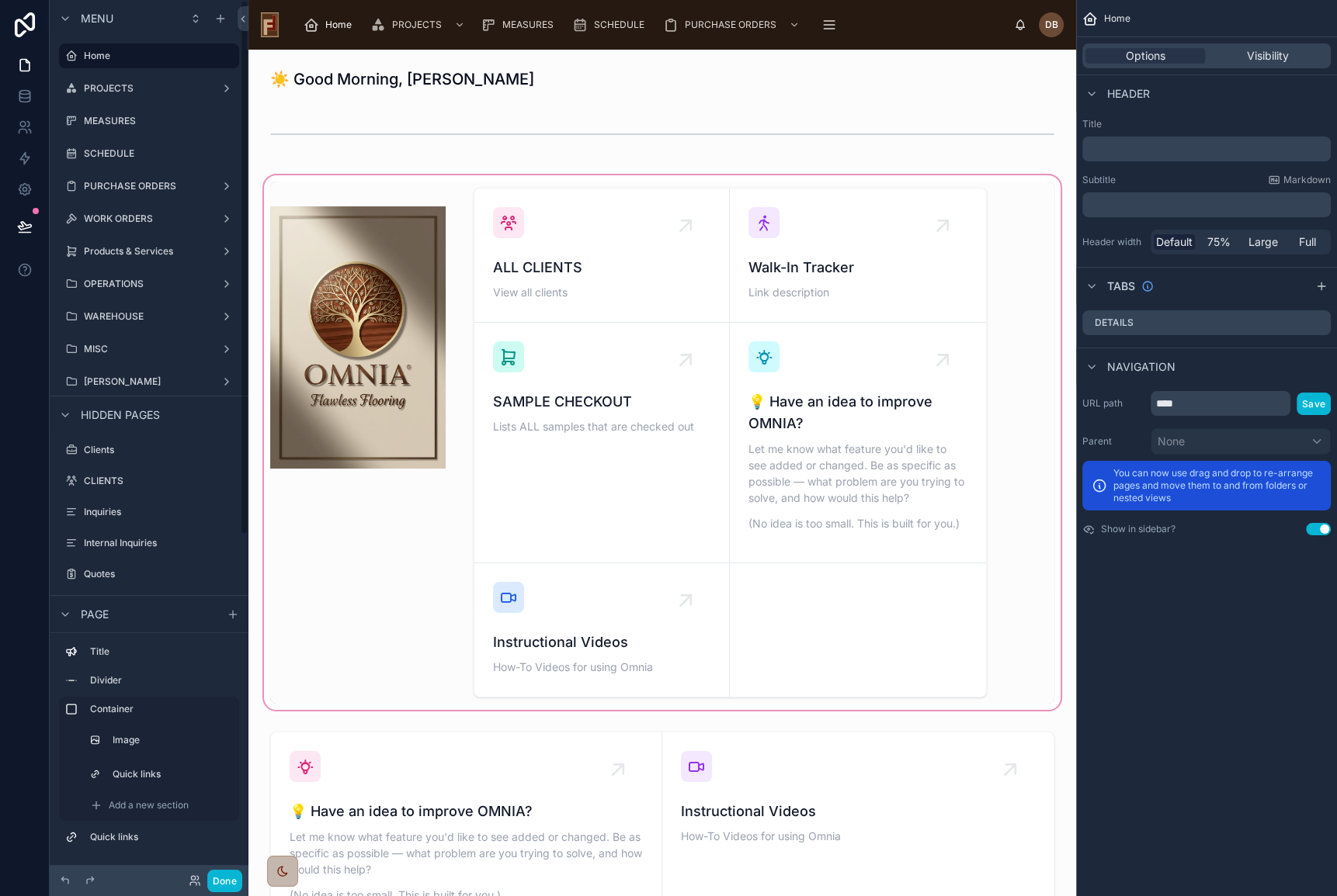
click at [704, 327] on div at bounding box center [662, 442] width 803 height 541
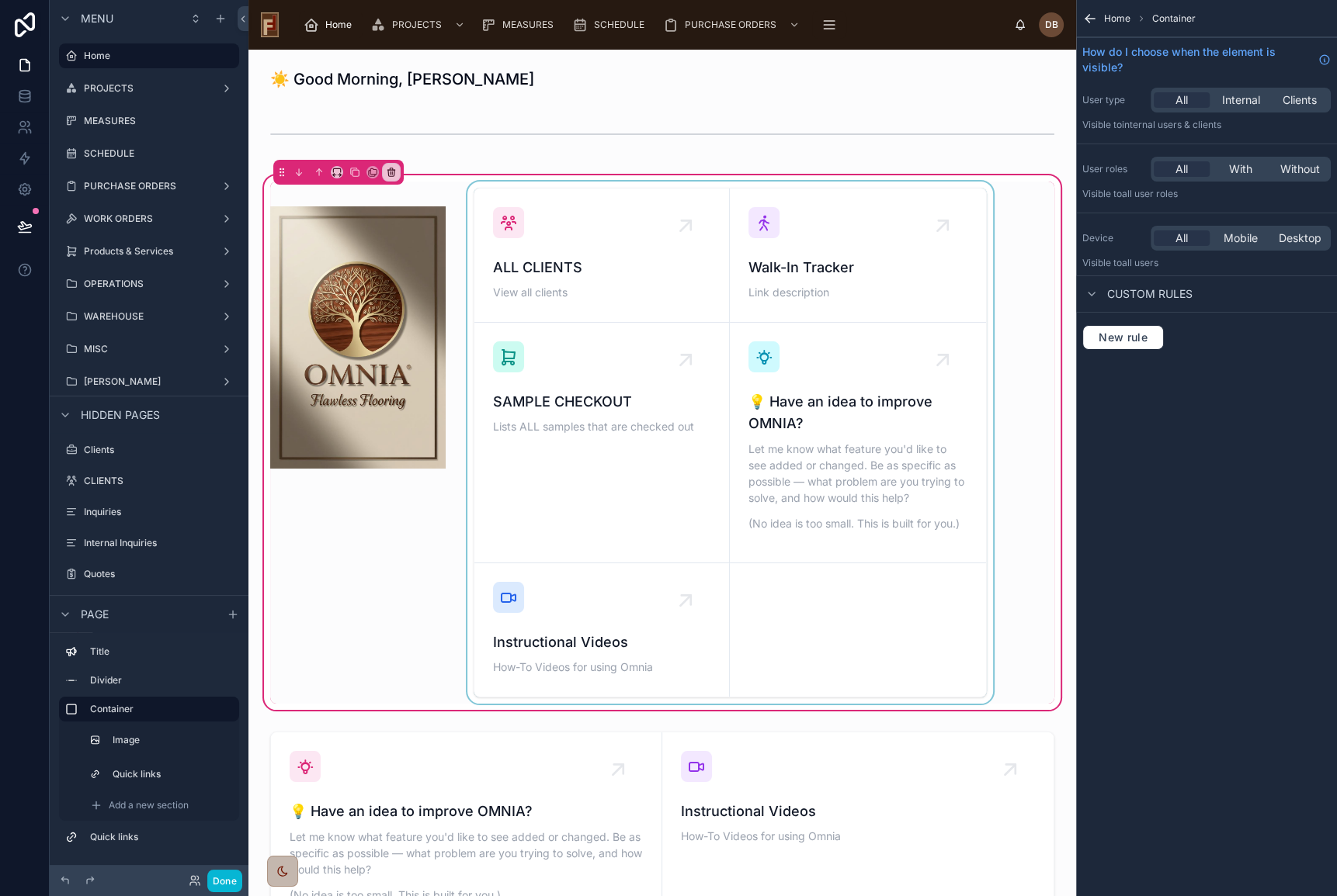
click at [963, 301] on div at bounding box center [730, 442] width 531 height 522
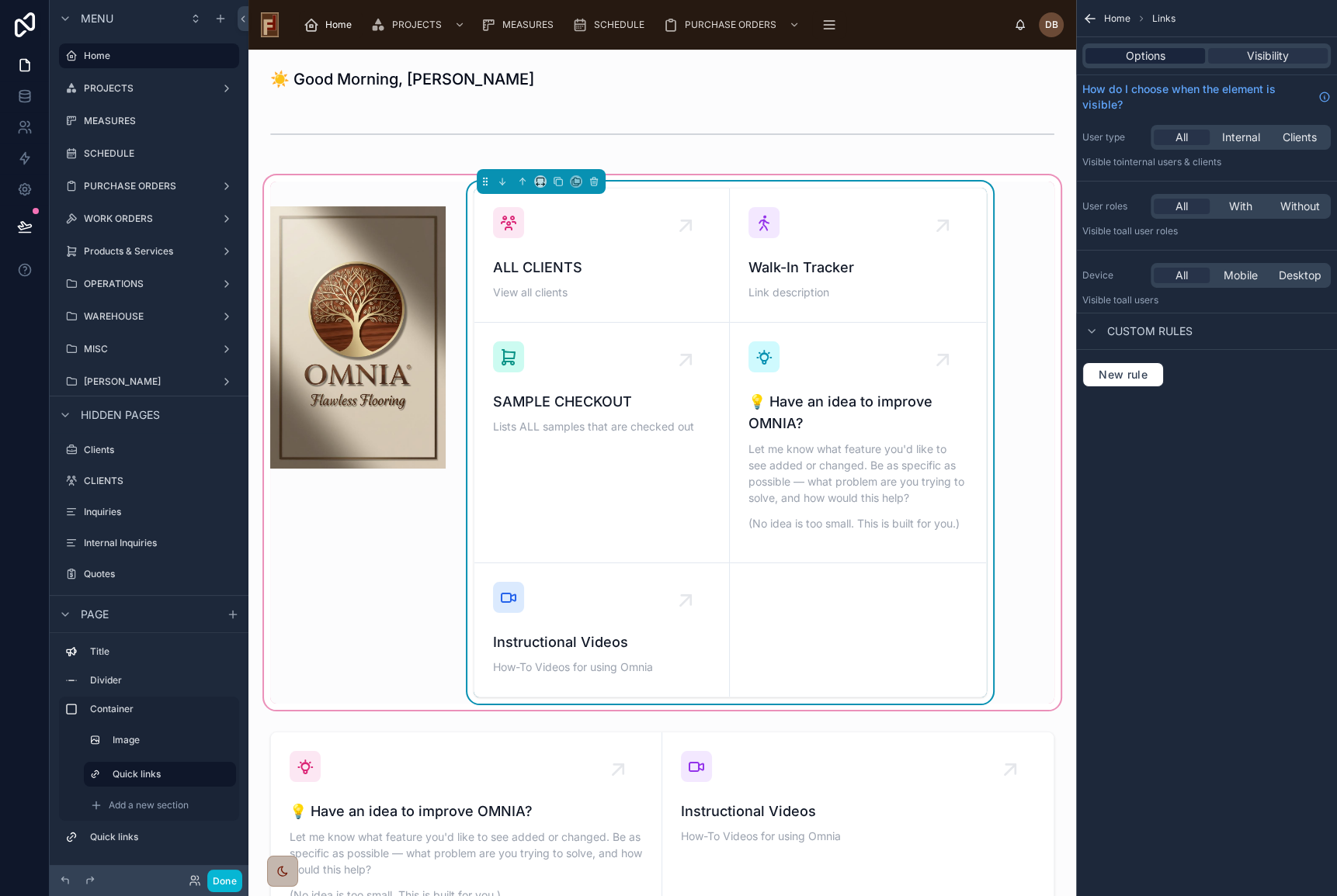
click at [1151, 51] on span "Options" at bounding box center [1145, 55] width 39 height 16
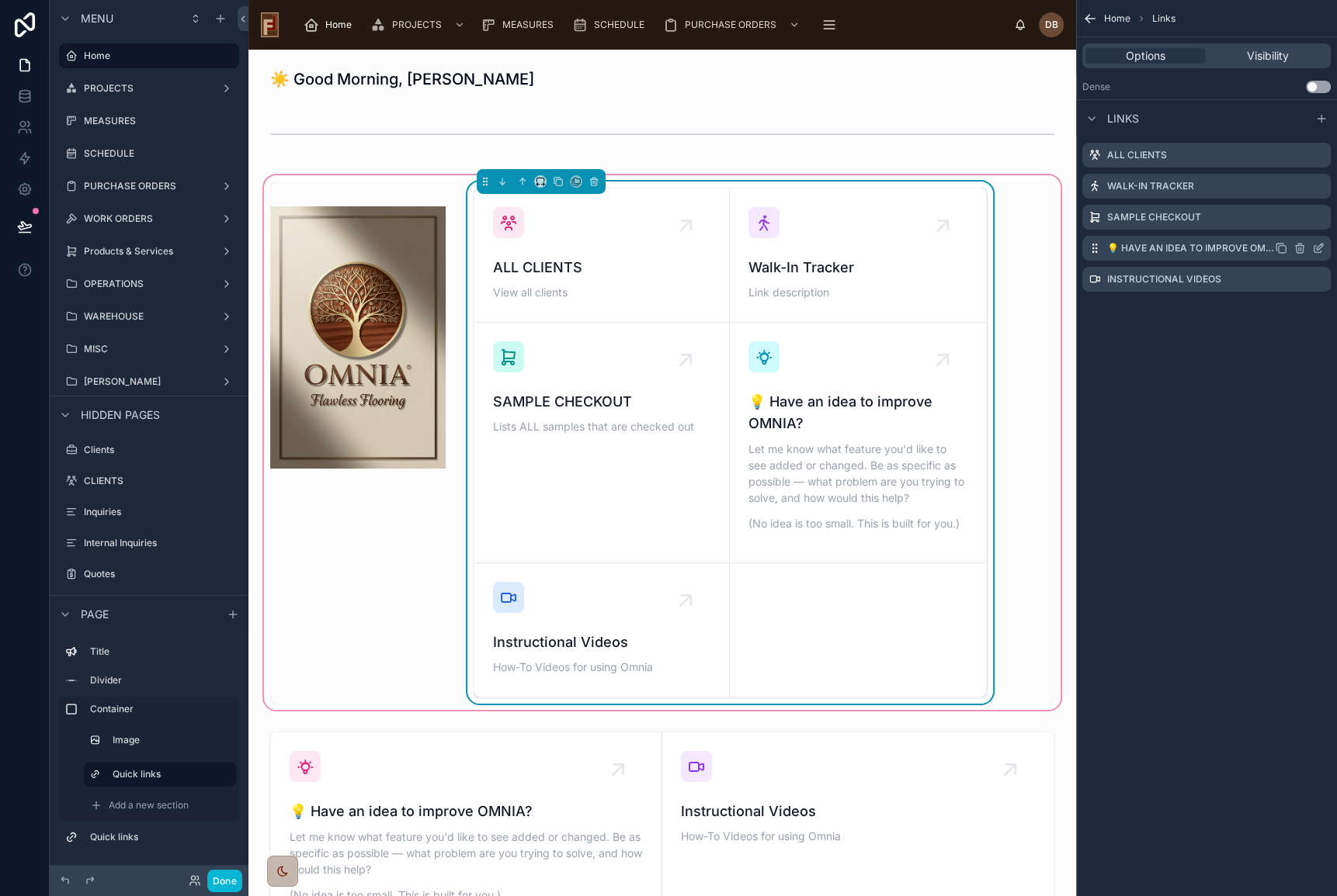
click at [1299, 249] on icon "scrollable content" at bounding box center [1299, 248] width 12 height 12
click at [1291, 223] on icon at bounding box center [1291, 224] width 0 height 3
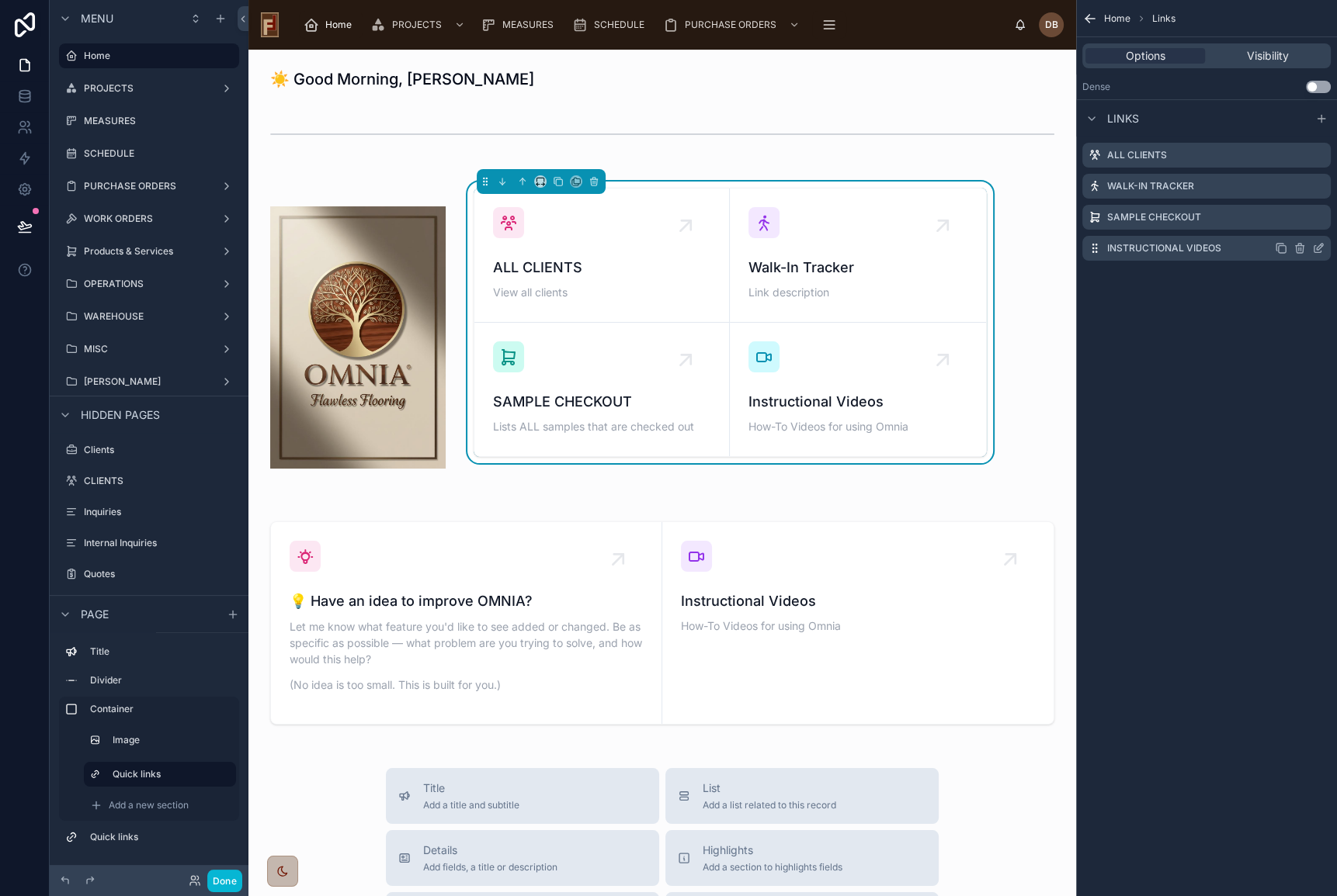
click at [1296, 250] on icon "scrollable content" at bounding box center [1299, 248] width 12 height 12
click at [1292, 221] on icon at bounding box center [1292, 223] width 12 height 12
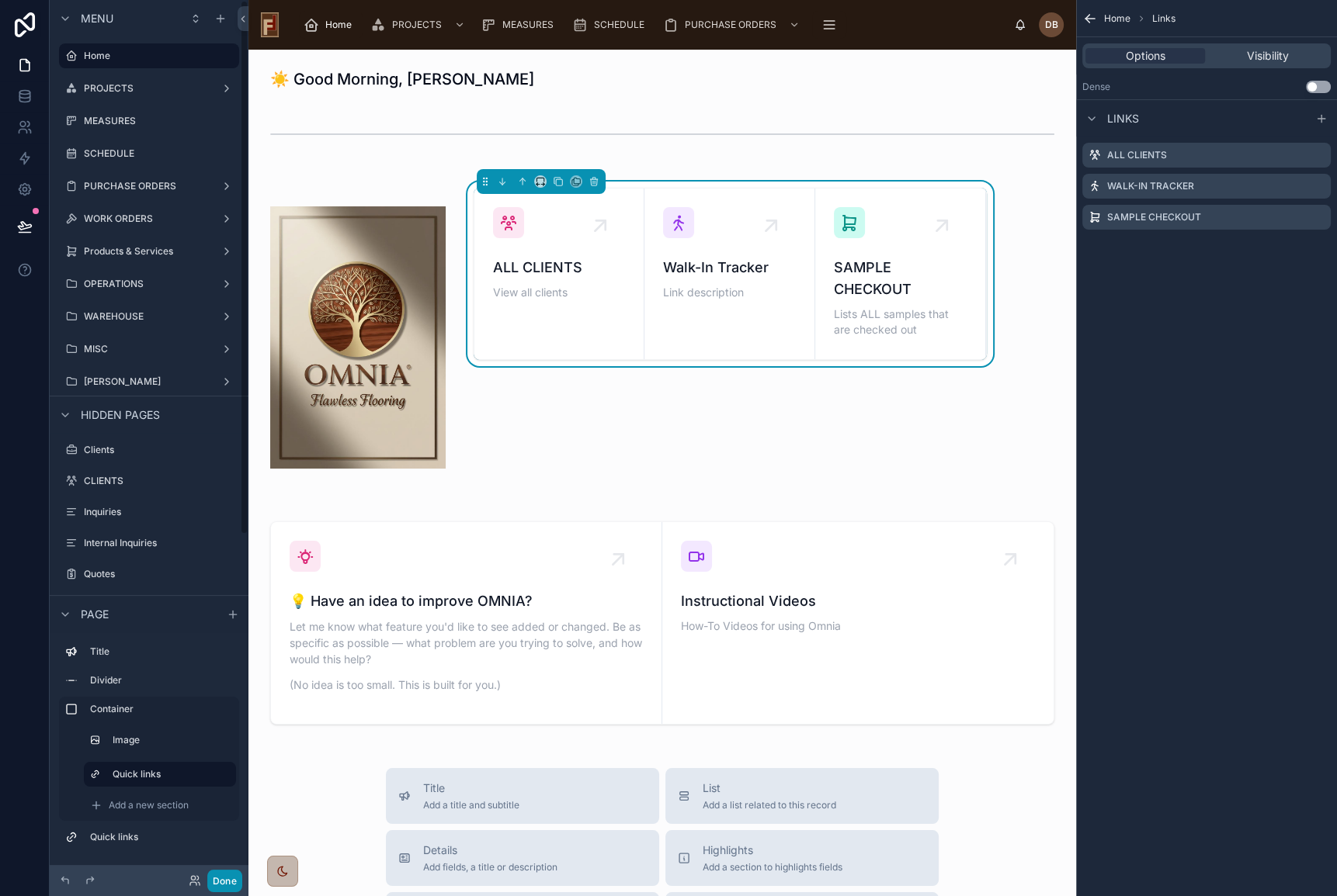
click at [221, 883] on button "Done" at bounding box center [224, 881] width 35 height 22
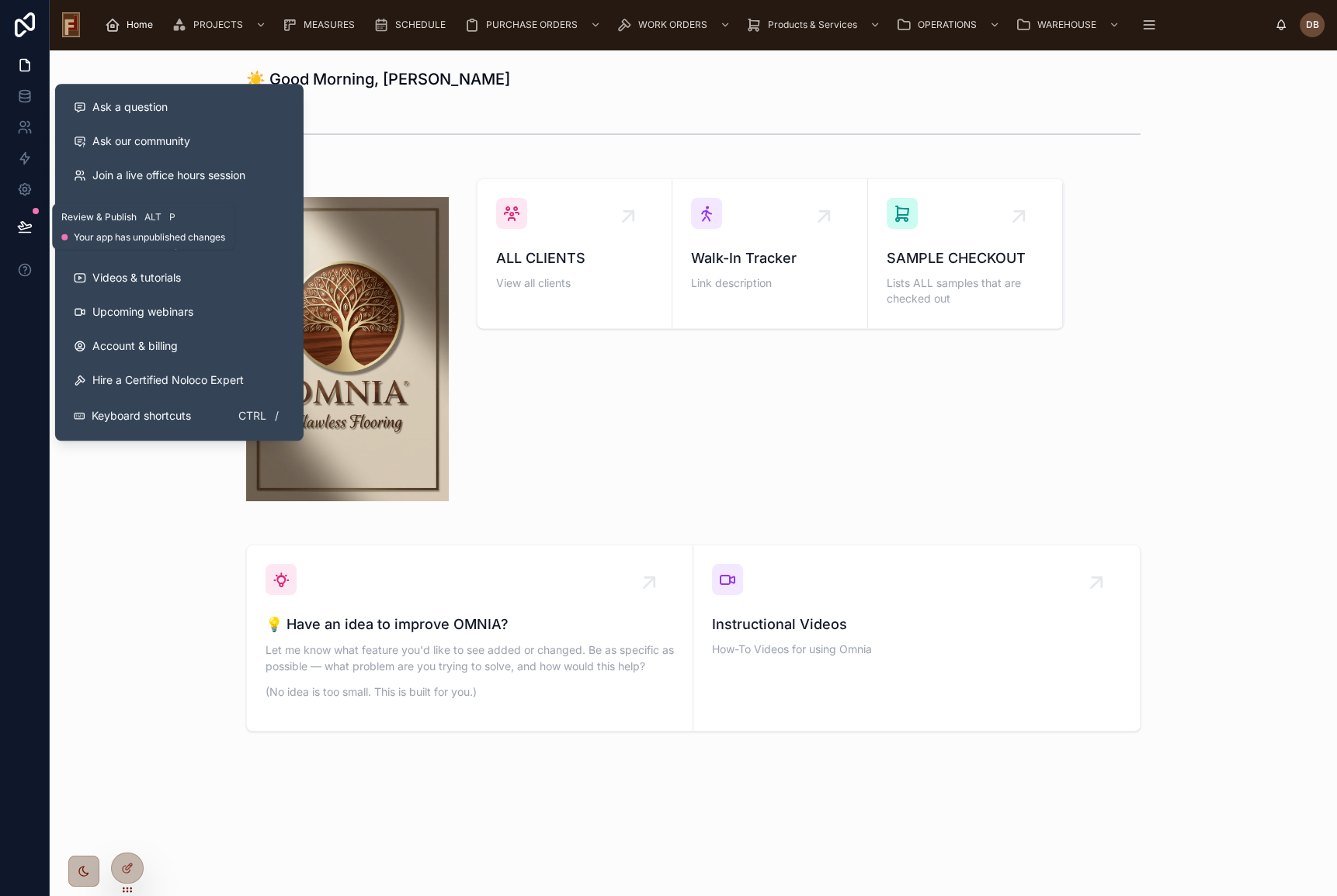
click at [19, 222] on icon at bounding box center [24, 226] width 16 height 16
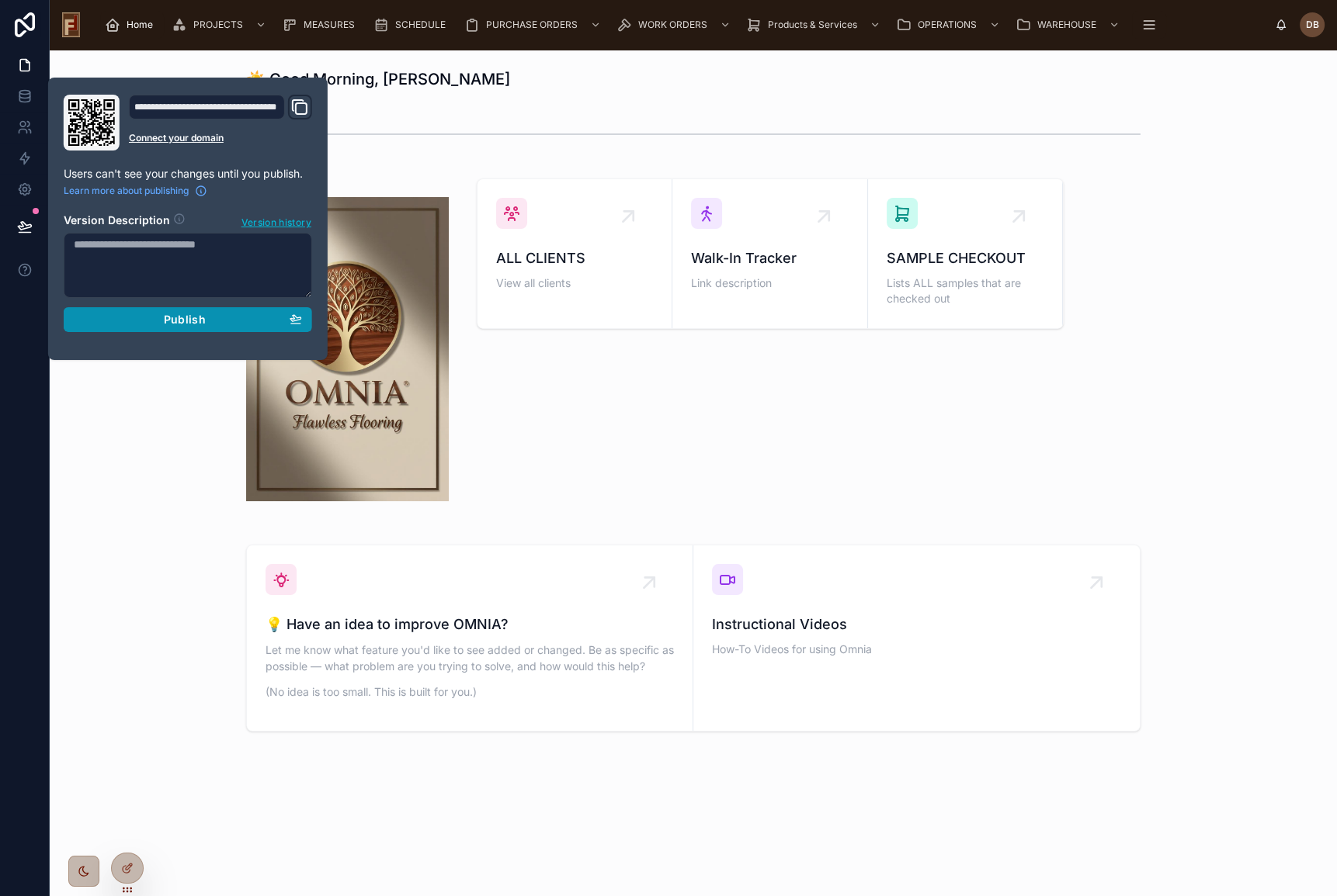
drag, startPoint x: 182, startPoint y: 322, endPoint x: 247, endPoint y: 338, distance: 66.9
click at [182, 321] on span "Publish" at bounding box center [184, 319] width 42 height 14
